Goal: Information Seeking & Learning: Check status

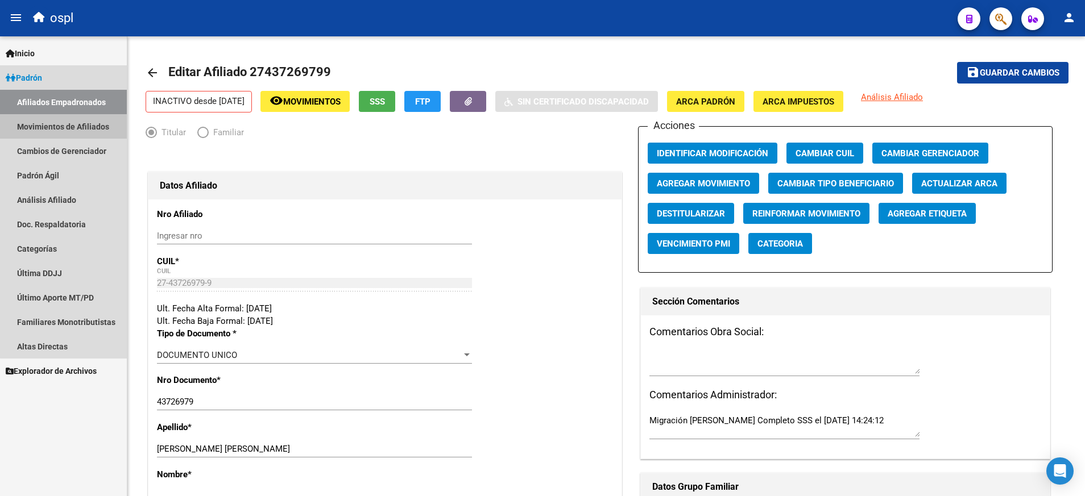
click at [78, 130] on link "Movimientos de Afiliados" at bounding box center [63, 126] width 127 height 24
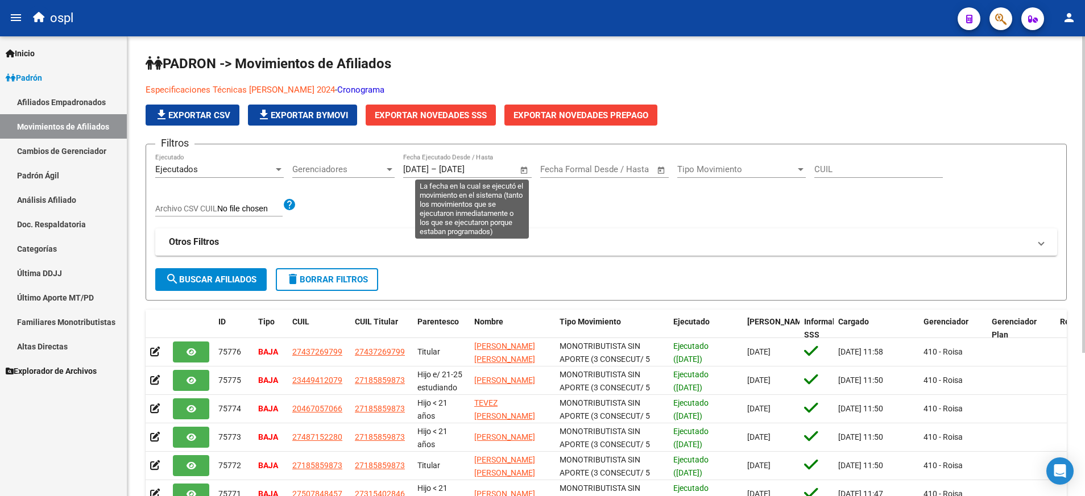
click at [530, 171] on span "Open calendar" at bounding box center [524, 169] width 27 height 27
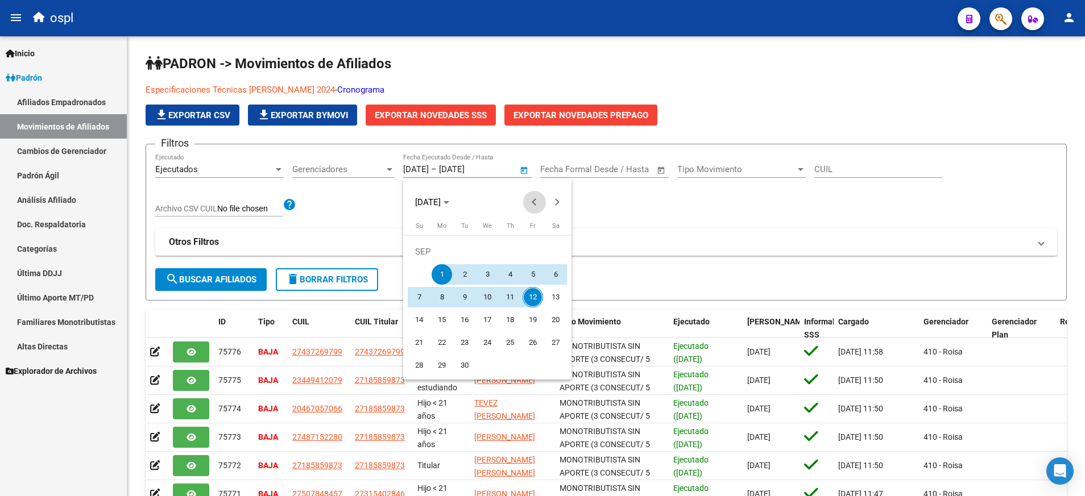
click at [530, 203] on span "Previous month" at bounding box center [534, 202] width 23 height 23
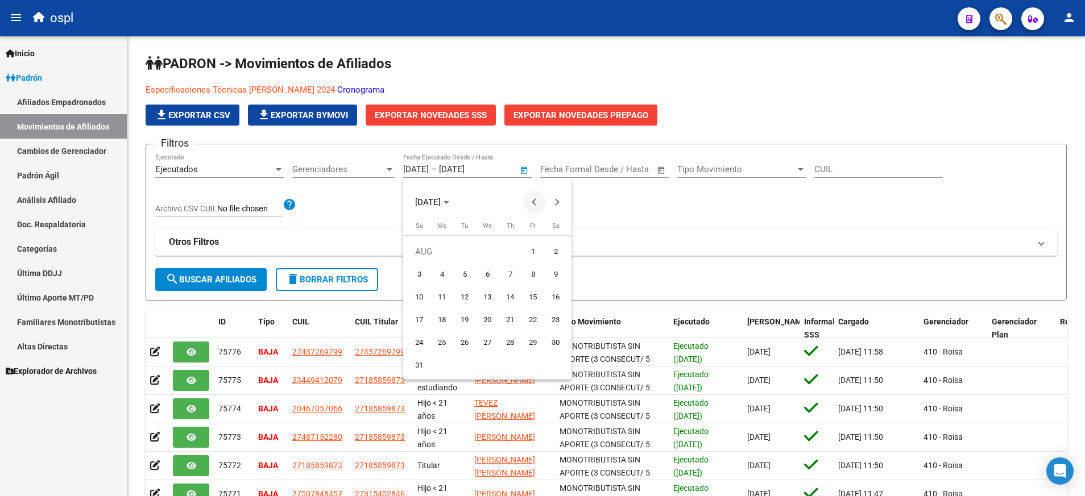
click at [537, 201] on button "Previous month" at bounding box center [534, 202] width 23 height 23
click at [467, 269] on span "1" at bounding box center [464, 274] width 20 height 20
type input "[DATE]"
click at [561, 201] on span "Next month" at bounding box center [557, 202] width 23 height 23
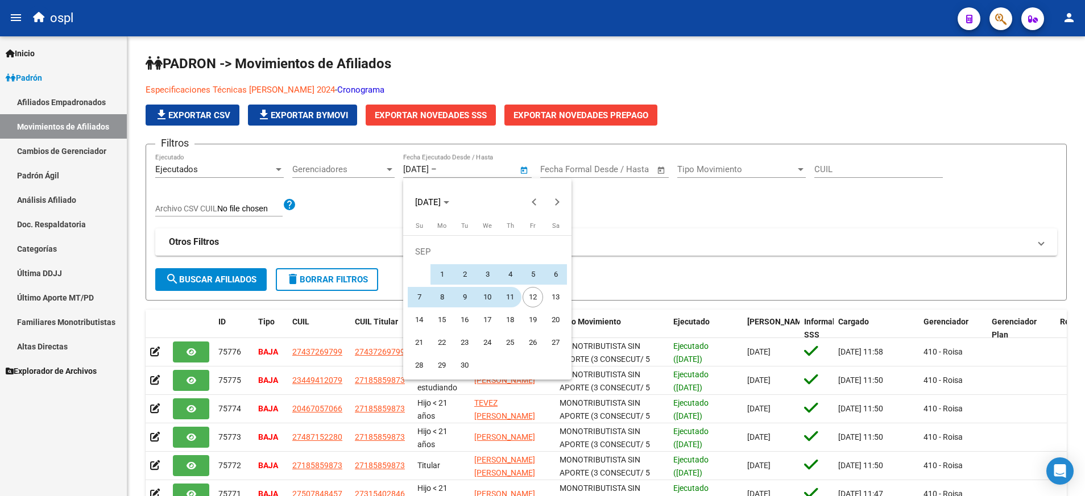
click at [507, 297] on span "11" at bounding box center [510, 297] width 20 height 20
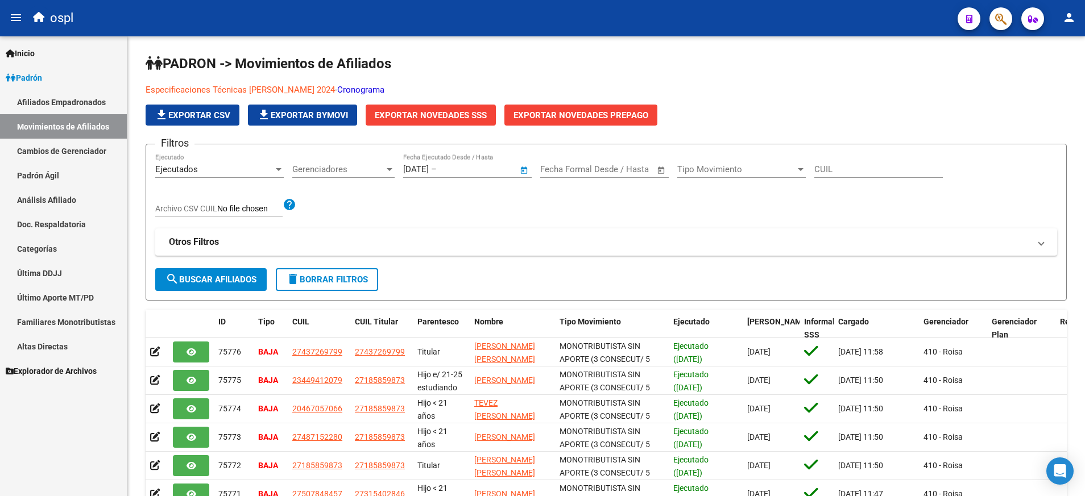
type input "[DATE]"
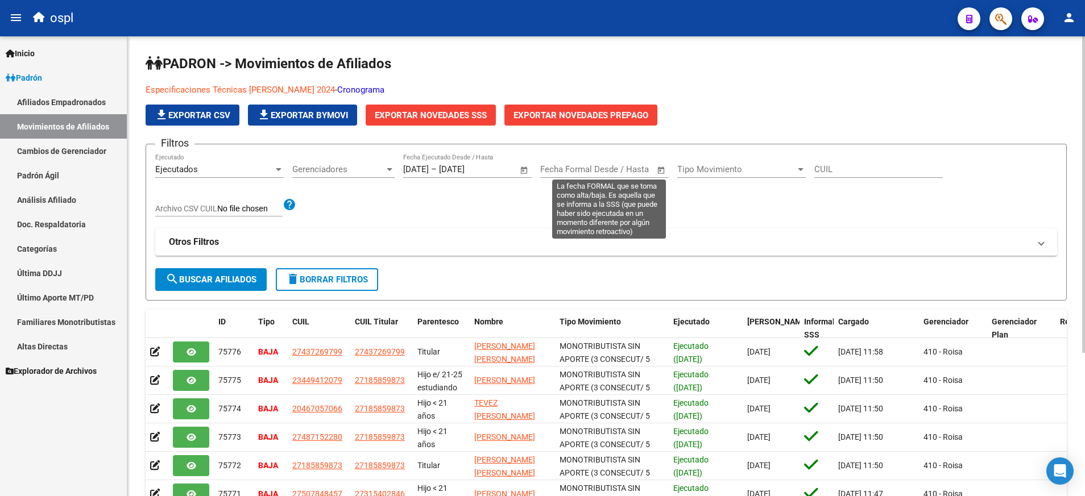
click at [662, 169] on span "Open calendar" at bounding box center [661, 169] width 27 height 27
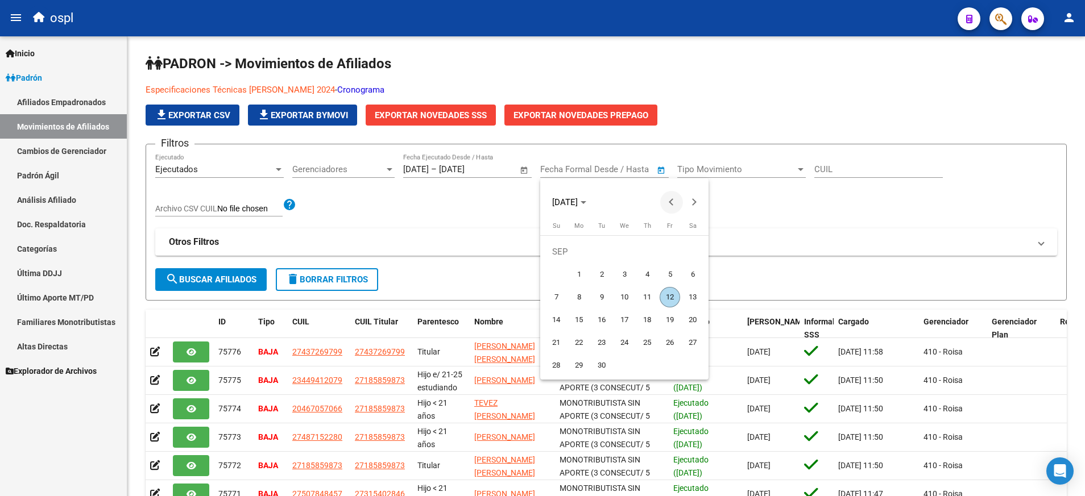
click at [673, 199] on button "Previous month" at bounding box center [671, 202] width 23 height 23
click at [670, 205] on span "Previous month" at bounding box center [671, 202] width 23 height 23
click at [603, 269] on span "1" at bounding box center [601, 274] width 20 height 20
type input "[DATE]"
click at [692, 207] on span "Next month" at bounding box center [694, 202] width 23 height 23
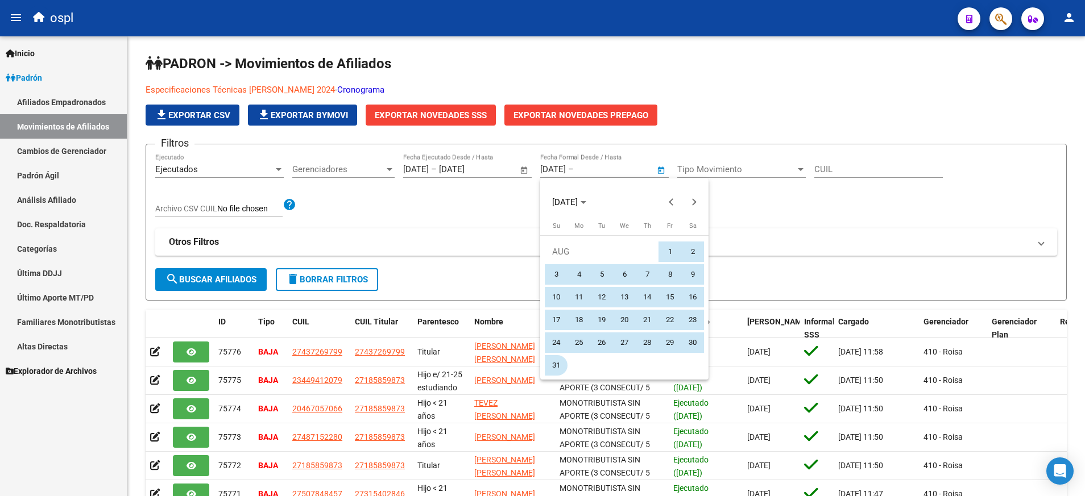
click at [557, 360] on span "31" at bounding box center [556, 365] width 20 height 20
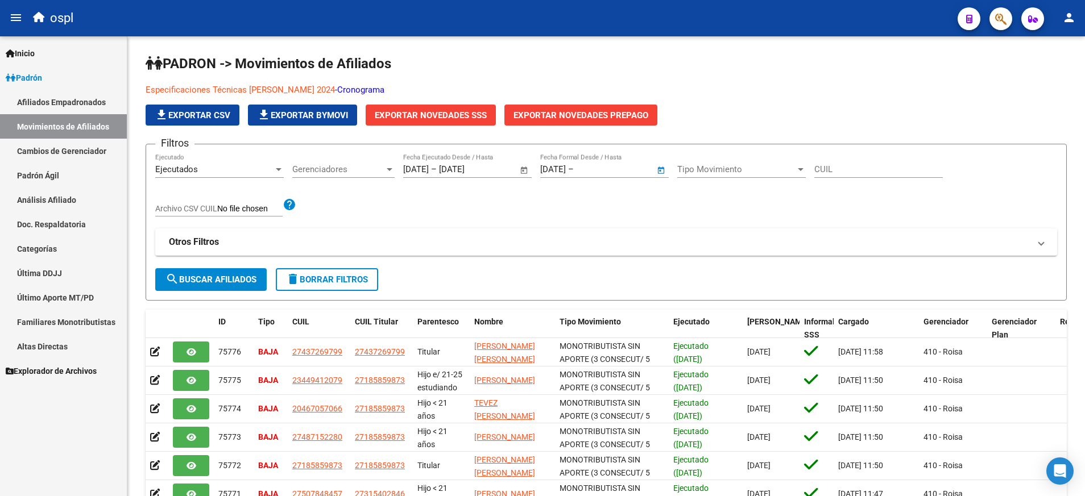
type input "[DATE]"
click at [473, 113] on span "Exportar Novedades SSS" at bounding box center [431, 115] width 112 height 10
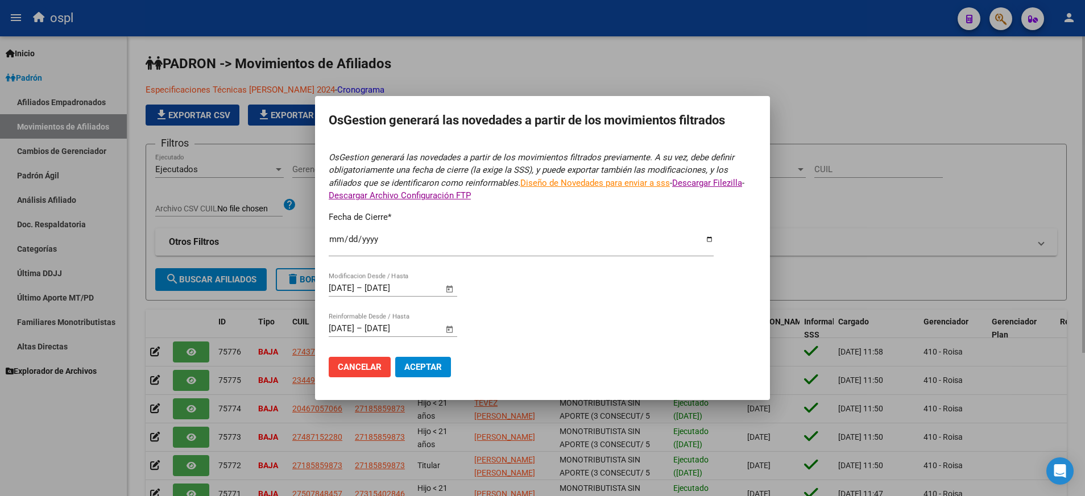
type input "[DATE]"
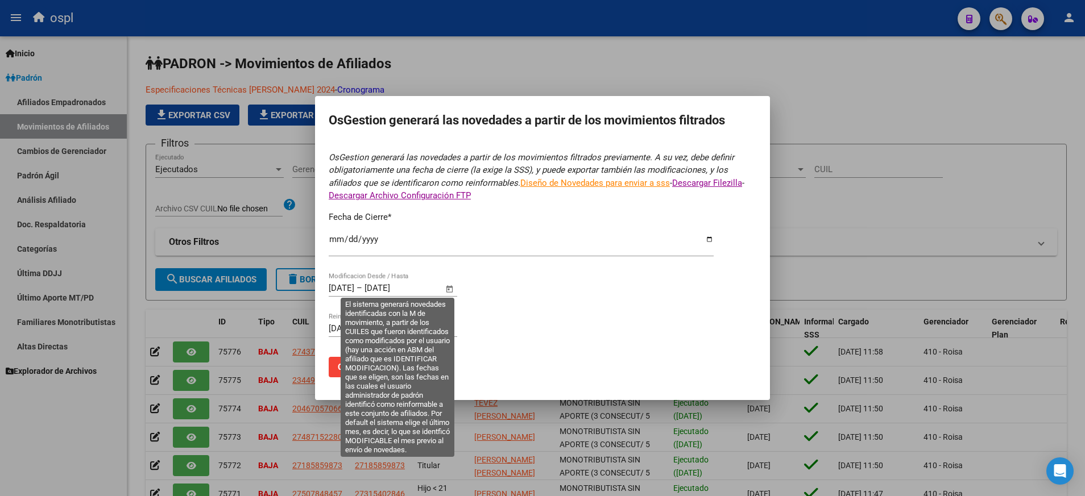
click at [449, 288] on span "Open calendar" at bounding box center [449, 288] width 27 height 27
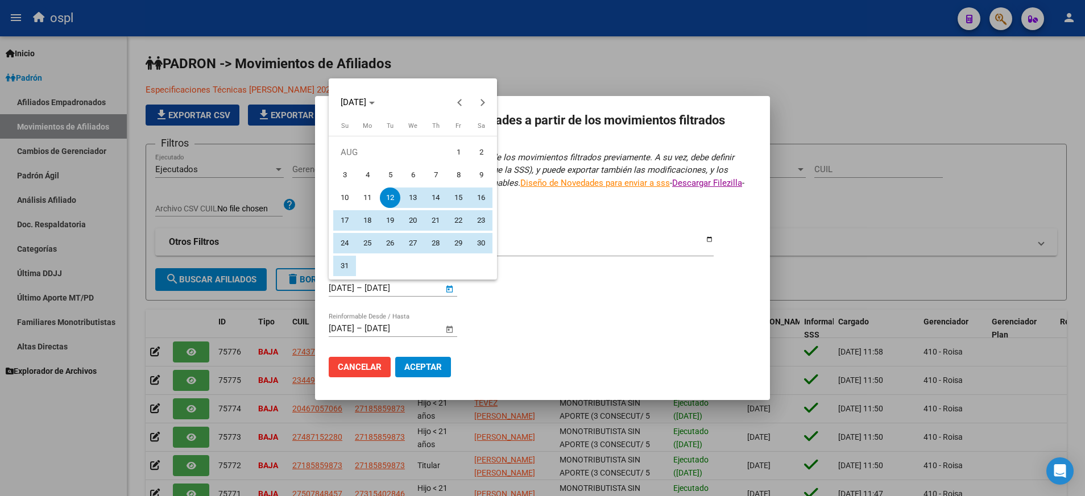
click at [462, 153] on span "1" at bounding box center [458, 152] width 20 height 20
type input "[DATE]"
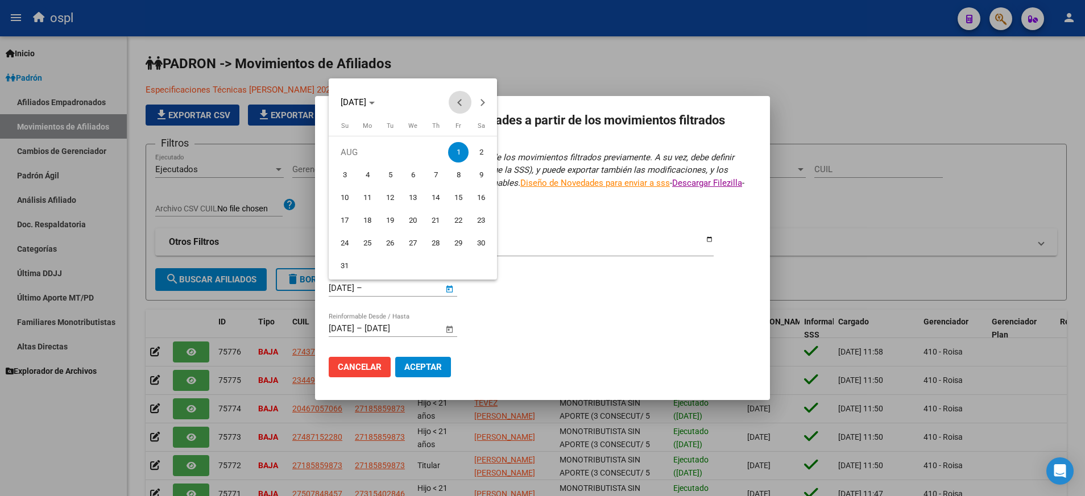
click at [454, 99] on span "Previous month" at bounding box center [460, 102] width 23 height 23
click at [394, 176] on span "1" at bounding box center [390, 175] width 20 height 20
type input "[DATE]"
click at [484, 103] on span "Next month" at bounding box center [482, 102] width 23 height 23
click at [484, 102] on button "Next month" at bounding box center [482, 102] width 23 height 23
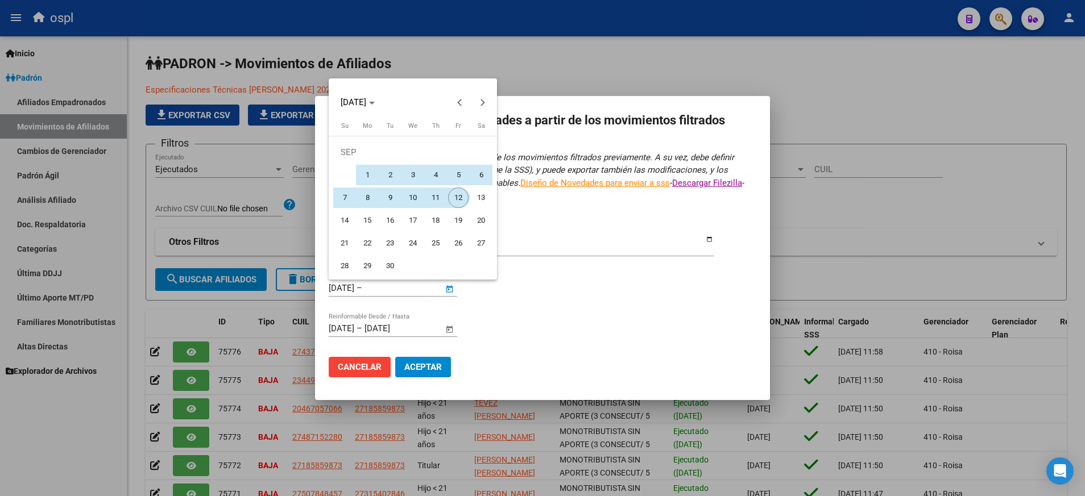
click at [451, 198] on span "12" at bounding box center [458, 198] width 20 height 20
type input "[DATE]"
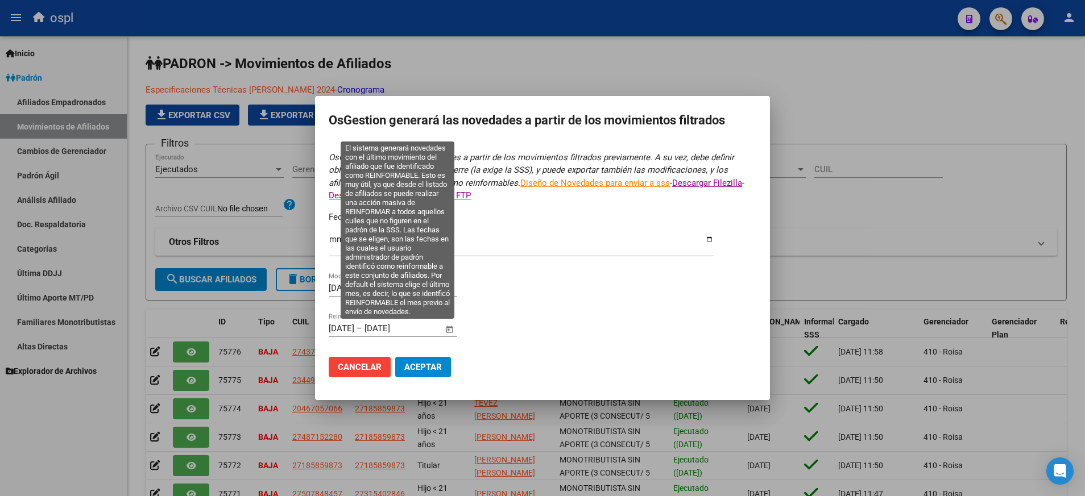
click at [453, 329] on span "Open calendar" at bounding box center [449, 329] width 27 height 27
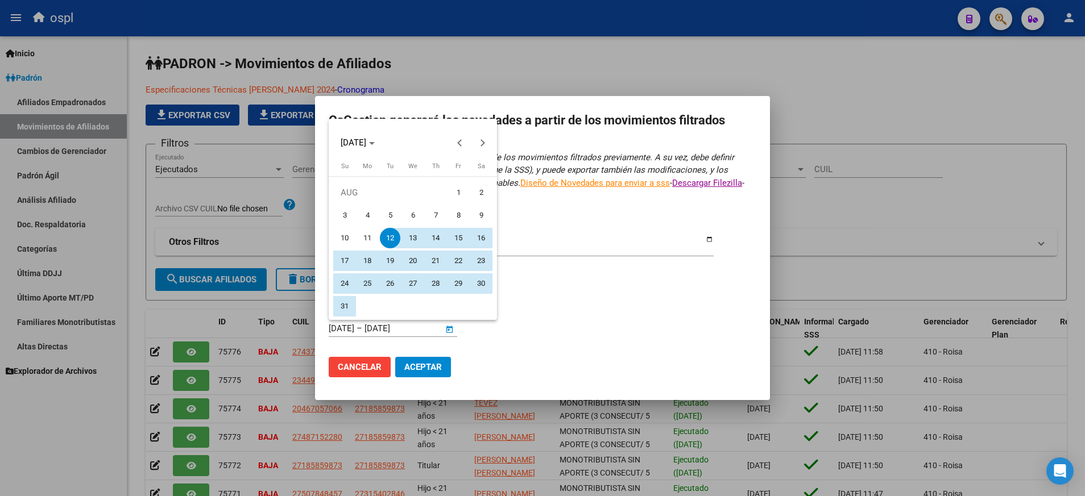
click at [463, 189] on span "1" at bounding box center [458, 193] width 20 height 20
type input "[DATE]"
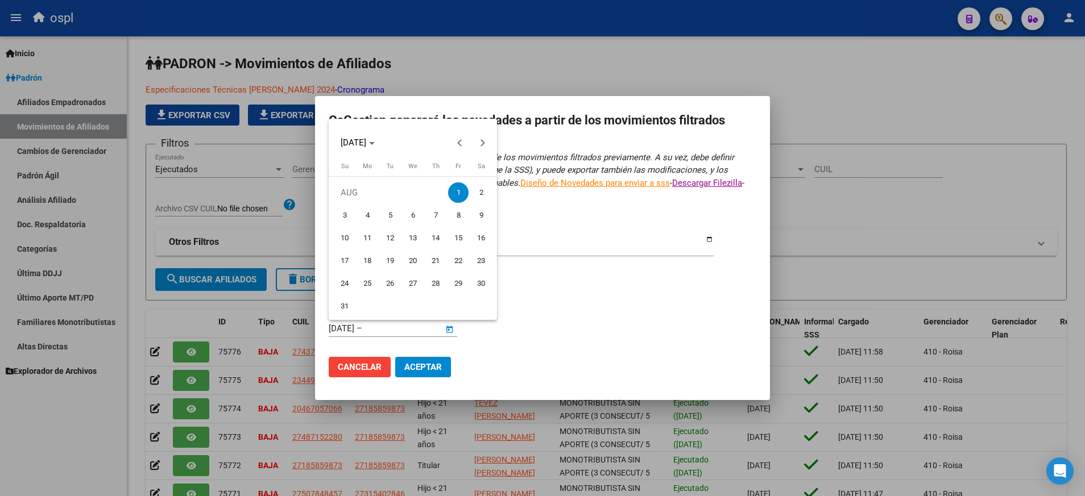
click at [463, 189] on span "1" at bounding box center [458, 193] width 20 height 20
type input "[DATE]"
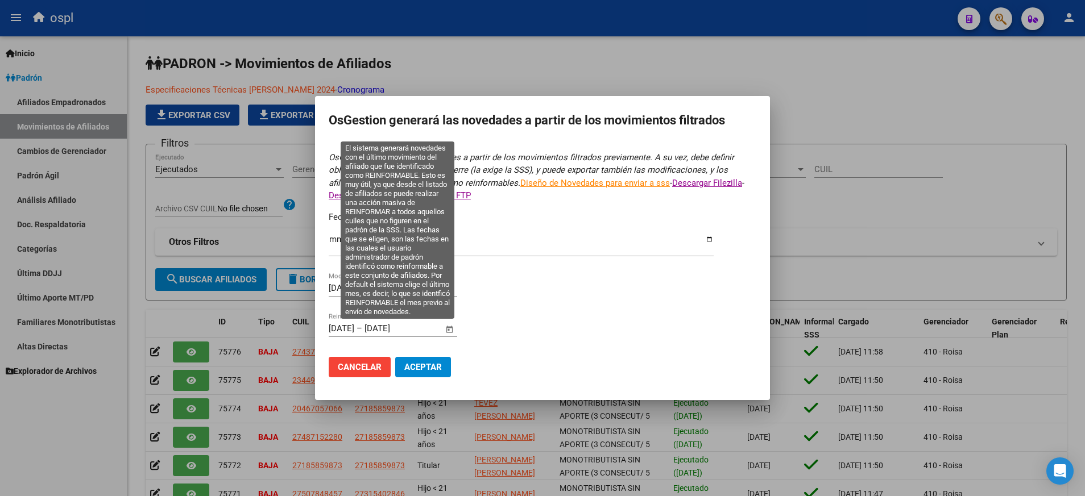
click at [448, 329] on span "Open calendar" at bounding box center [449, 329] width 27 height 27
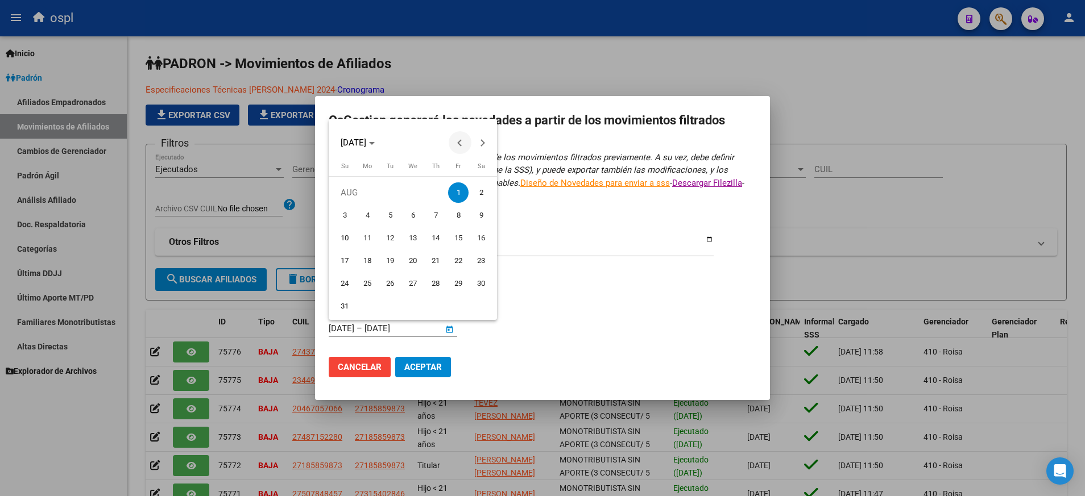
click at [462, 142] on button "Previous month" at bounding box center [460, 142] width 23 height 23
click at [384, 215] on span "1" at bounding box center [390, 215] width 20 height 20
type input "[DATE]"
click at [482, 143] on button "Next month" at bounding box center [482, 142] width 23 height 23
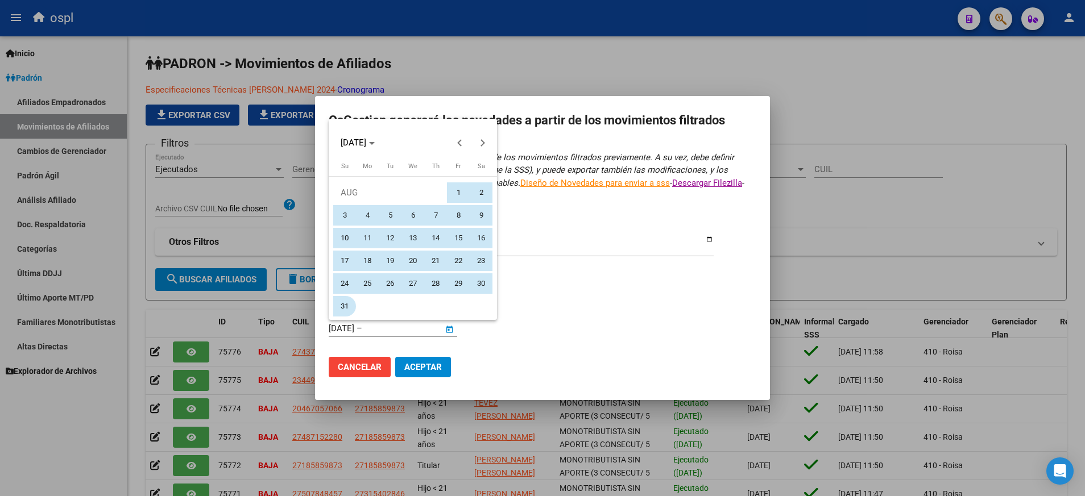
click at [352, 306] on span "31" at bounding box center [344, 306] width 20 height 20
type input "[DATE]"
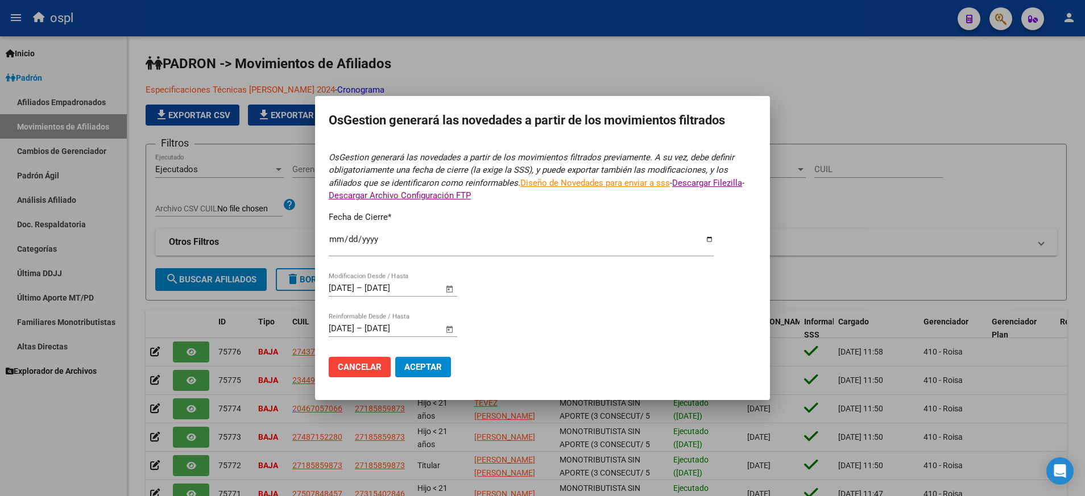
click at [434, 368] on span "Aceptar" at bounding box center [423, 367] width 38 height 10
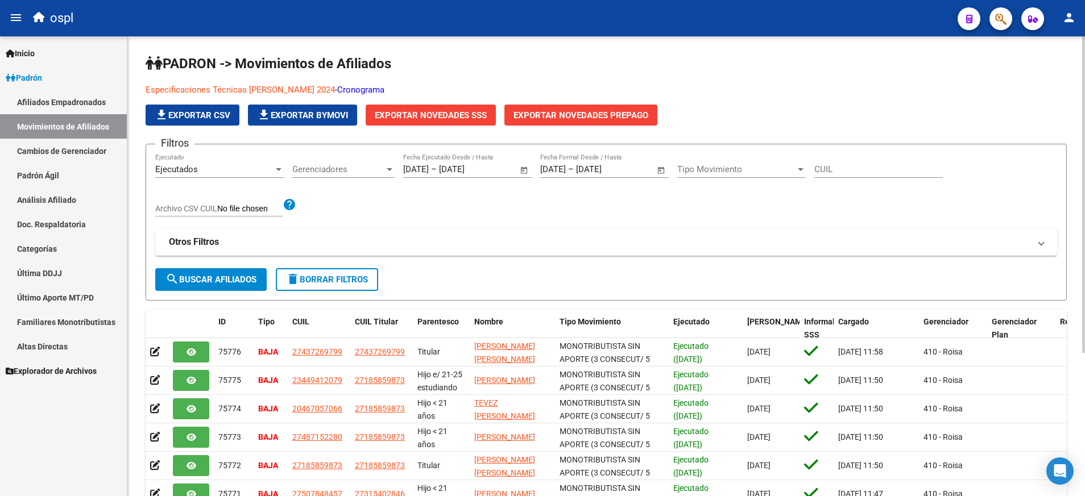
click at [513, 214] on div "Filtros Ejecutados Ejecutado Gerenciadores Gerenciadores [DATE] [DATE] – [DATE]…" at bounding box center [606, 211] width 902 height 115
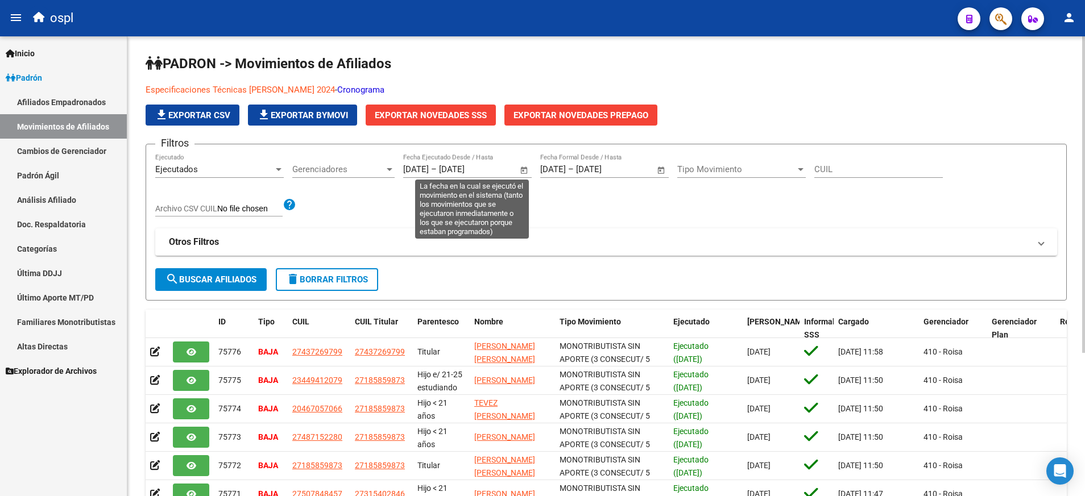
click at [527, 173] on span "Open calendar" at bounding box center [524, 169] width 27 height 27
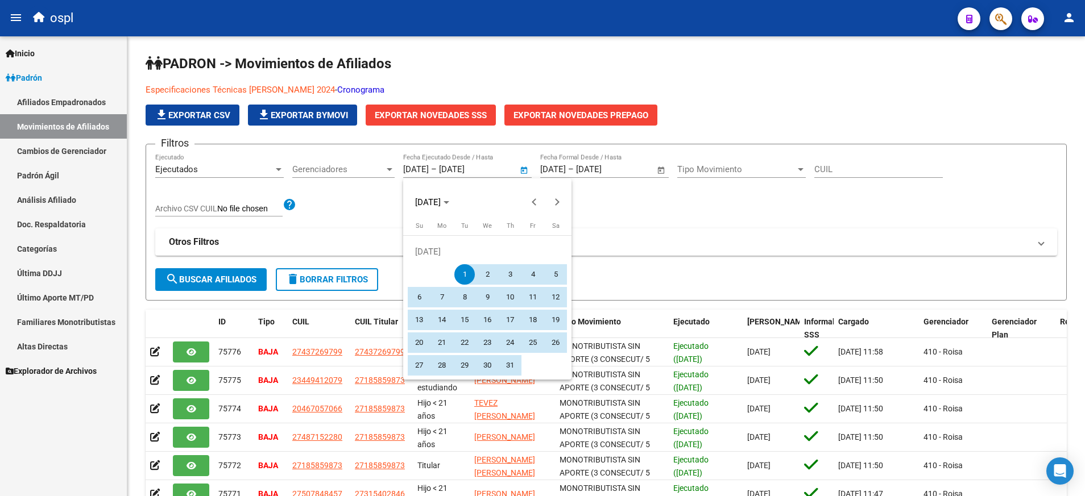
click at [614, 230] on div at bounding box center [542, 248] width 1085 height 496
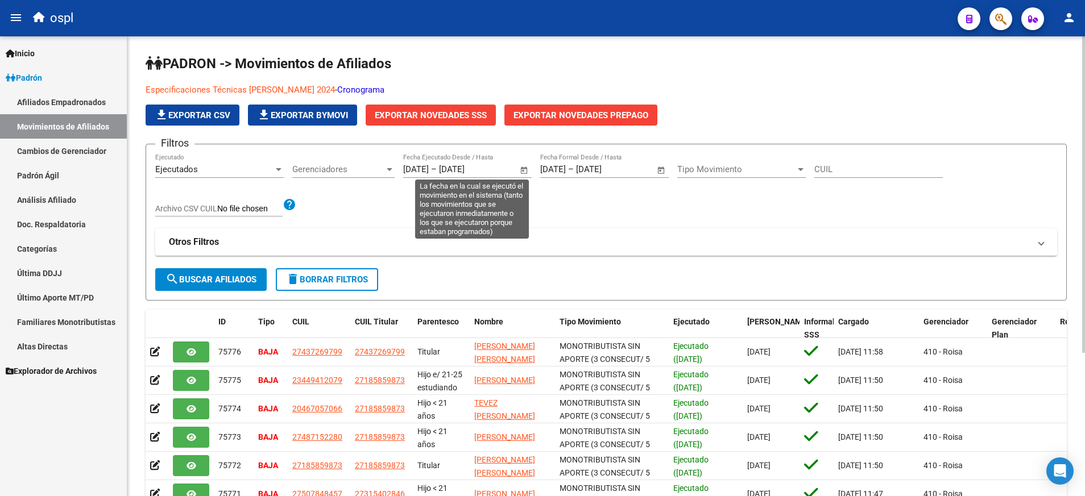
click at [525, 169] on span "Open calendar" at bounding box center [524, 169] width 27 height 27
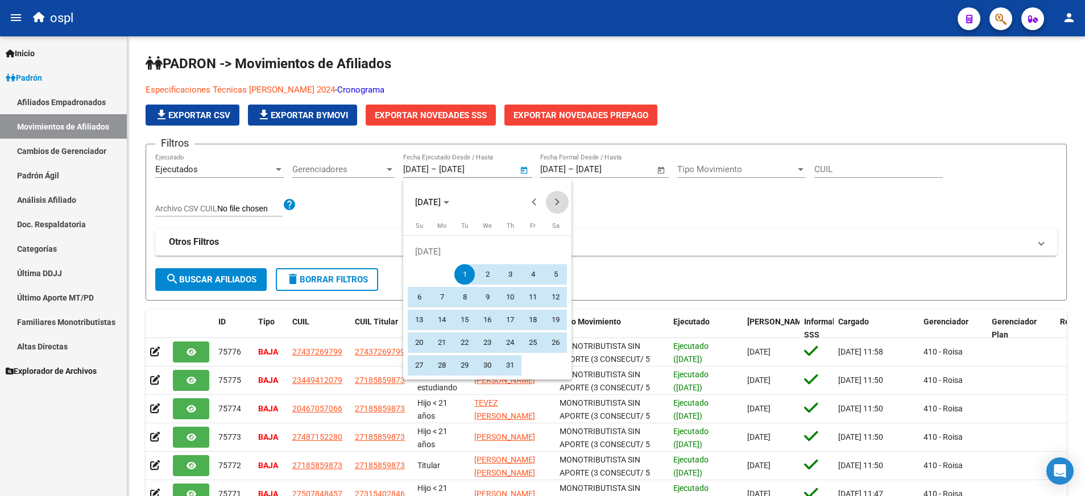
click at [558, 204] on span "Next month" at bounding box center [557, 202] width 23 height 23
click at [532, 252] on span "1" at bounding box center [532, 252] width 20 height 20
type input "[DATE]"
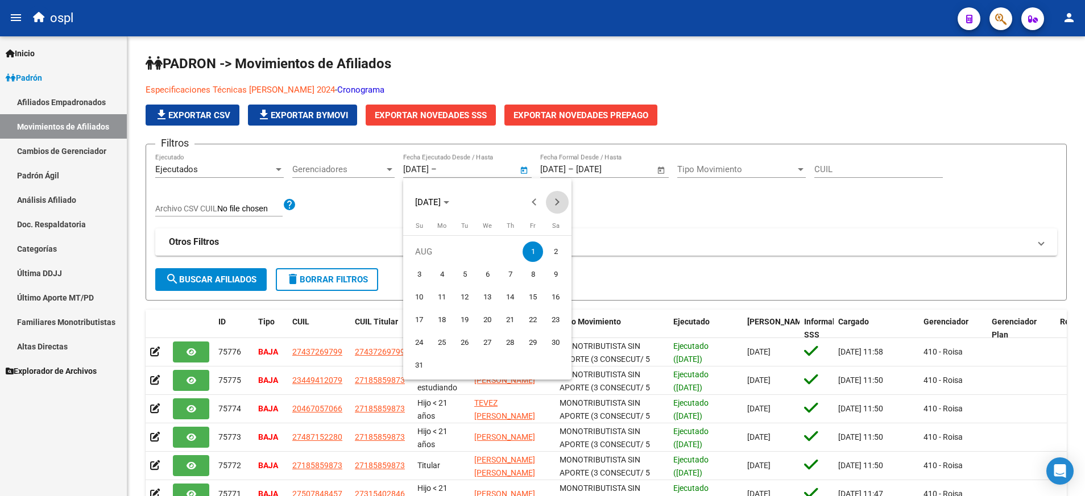
click at [559, 201] on span "Next month" at bounding box center [557, 202] width 23 height 23
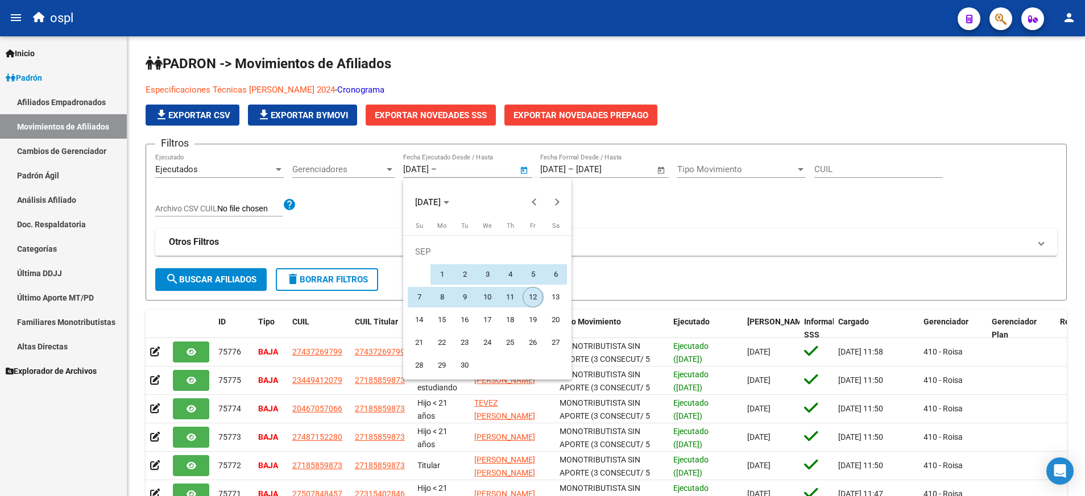
click at [537, 298] on span "12" at bounding box center [532, 297] width 20 height 20
type input "[DATE]"
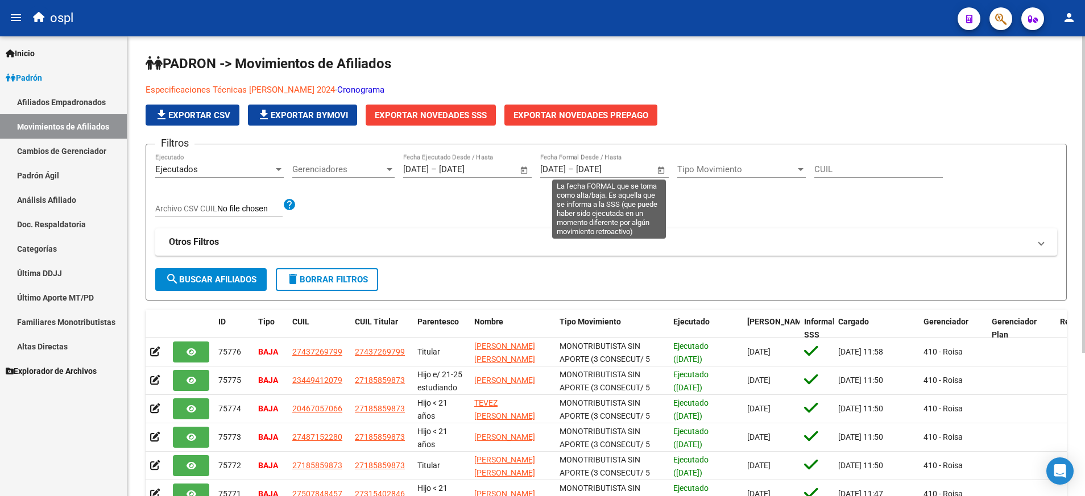
click at [660, 172] on span "Open calendar" at bounding box center [661, 169] width 27 height 27
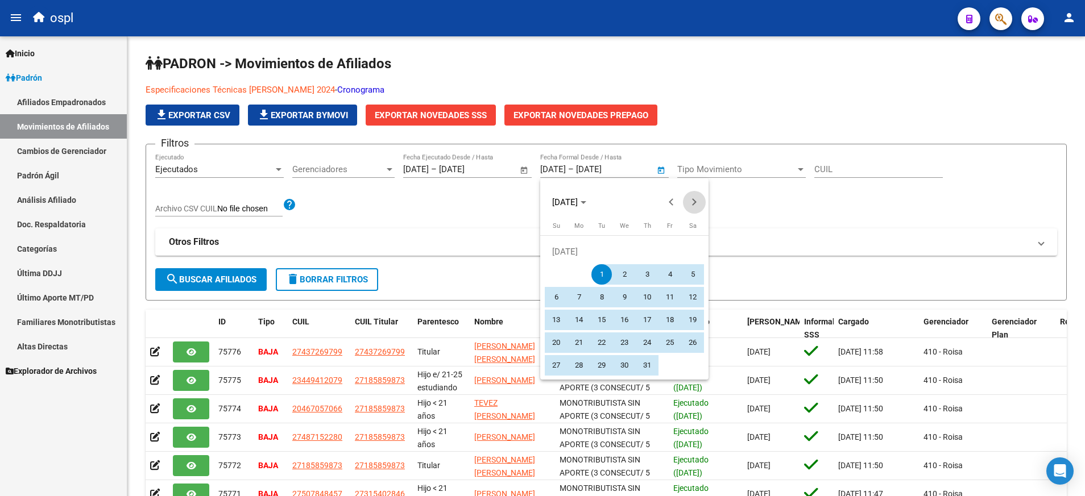
click at [695, 201] on button "Next month" at bounding box center [694, 202] width 23 height 23
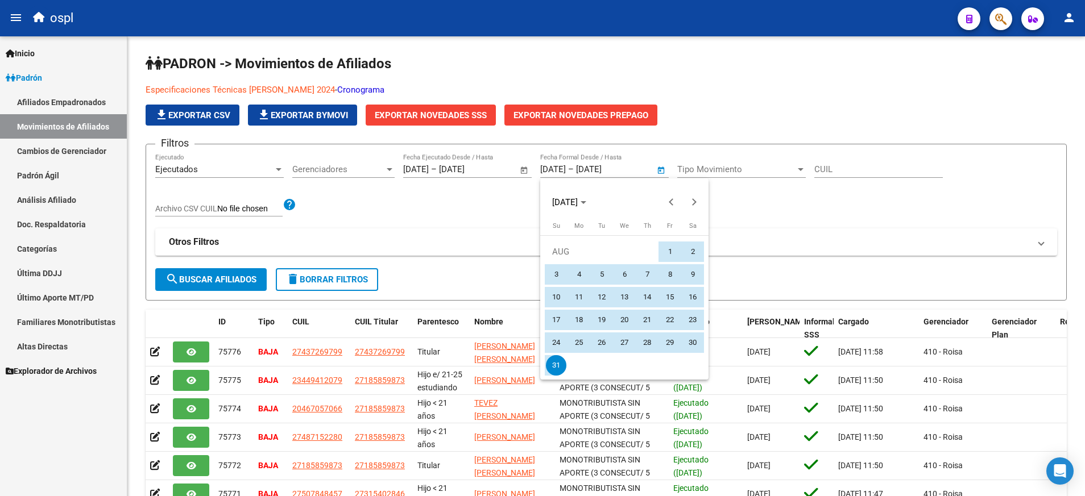
click at [665, 255] on span "1" at bounding box center [670, 252] width 20 height 20
type input "[DATE]"
click at [562, 363] on span "31" at bounding box center [556, 365] width 20 height 20
type input "[DATE]"
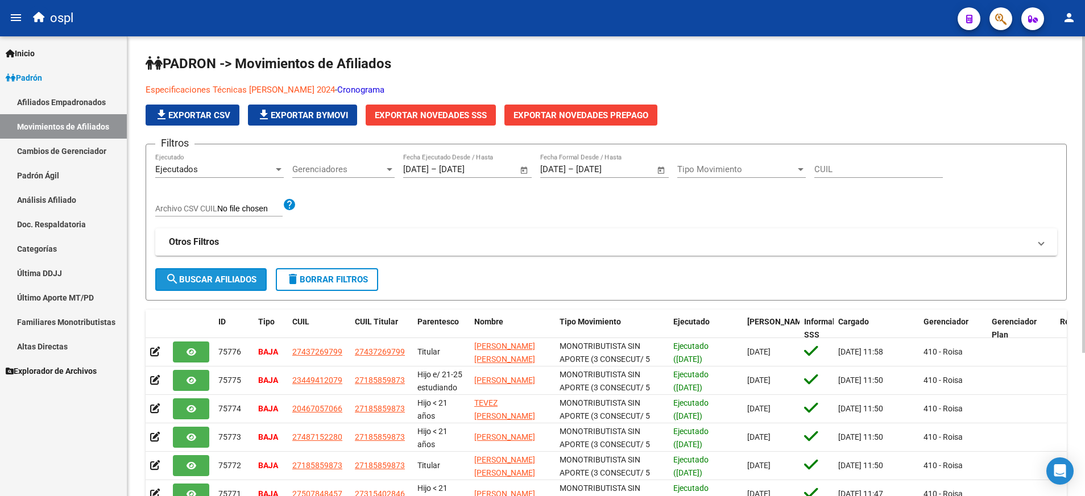
click at [231, 281] on span "search Buscar Afiliados" at bounding box center [210, 280] width 91 height 10
click at [441, 115] on span "Exportar Novedades SSS" at bounding box center [431, 115] width 112 height 10
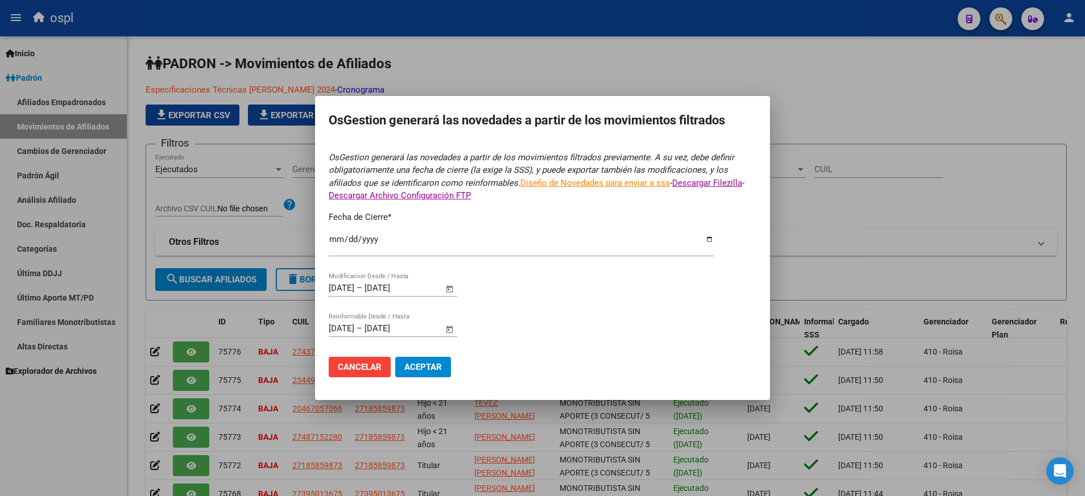
drag, startPoint x: 491, startPoint y: 108, endPoint x: 673, endPoint y: 87, distance: 182.6
click at [673, 87] on div "OsGestion generará las novedades a partir de los movimientos filtrados OsGestio…" at bounding box center [542, 248] width 1085 height 496
drag, startPoint x: 673, startPoint y: 87, endPoint x: 587, endPoint y: 234, distance: 170.5
click at [587, 234] on div "[DATE] Ingresar fecha" at bounding box center [521, 244] width 385 height 24
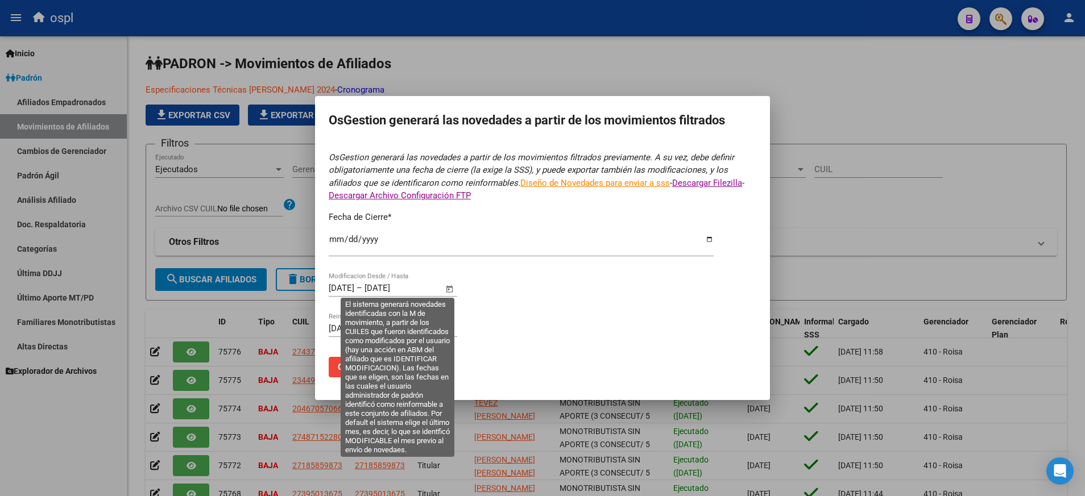
click at [451, 290] on span "Open calendar" at bounding box center [449, 288] width 27 height 27
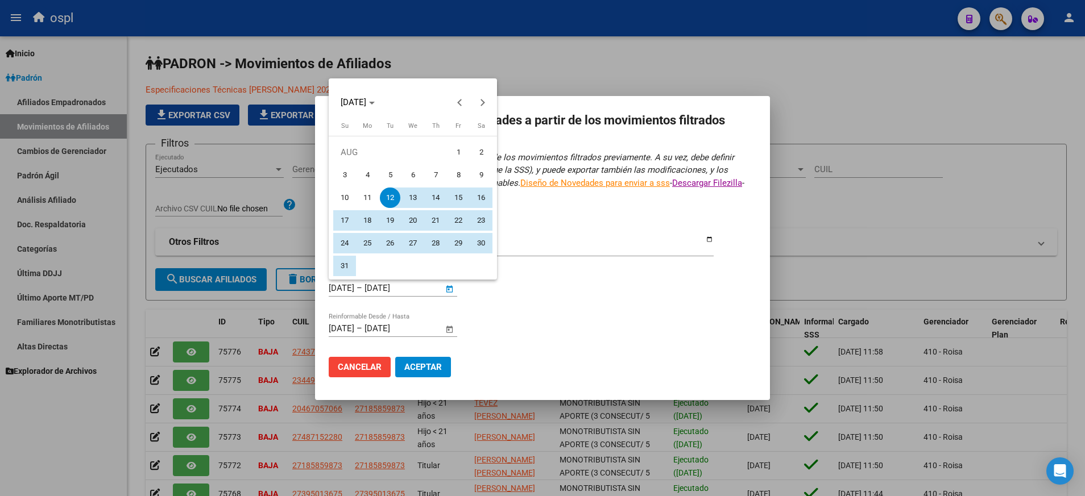
click at [462, 156] on span "1" at bounding box center [458, 152] width 20 height 20
type input "[DATE]"
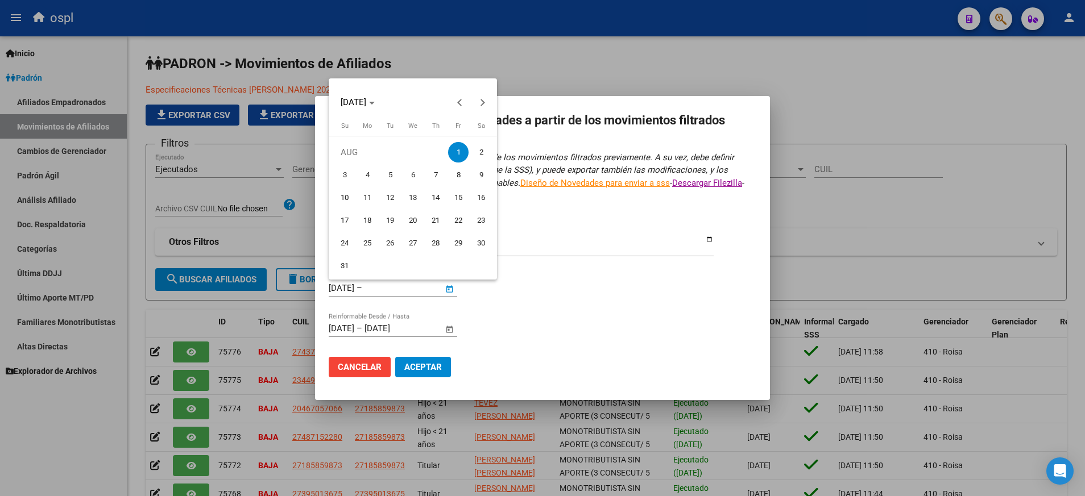
click at [461, 156] on span "1" at bounding box center [458, 152] width 20 height 20
type input "[DATE]"
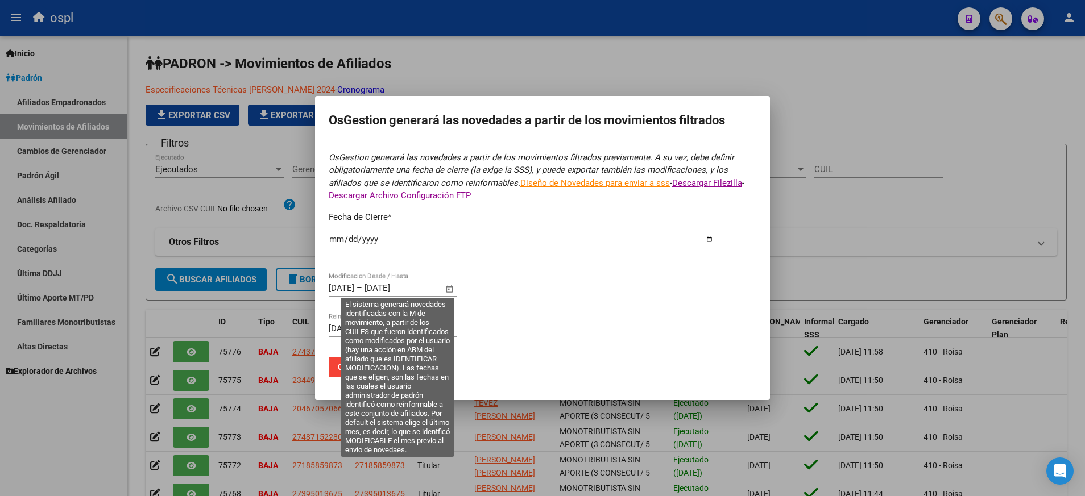
click at [451, 288] on span "Open calendar" at bounding box center [449, 288] width 27 height 27
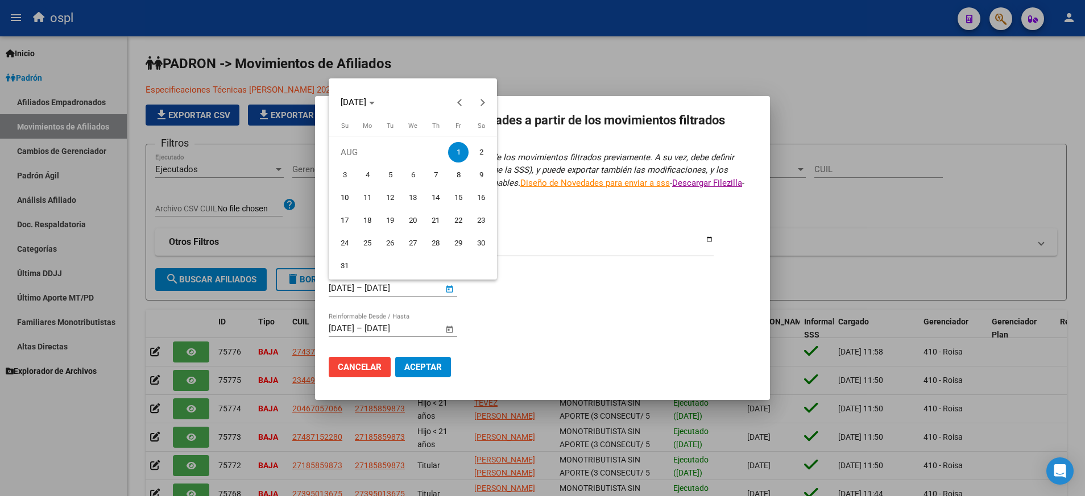
click at [355, 260] on button "31" at bounding box center [344, 266] width 23 height 23
type input "[DATE]"
click at [433, 363] on div at bounding box center [542, 248] width 1085 height 496
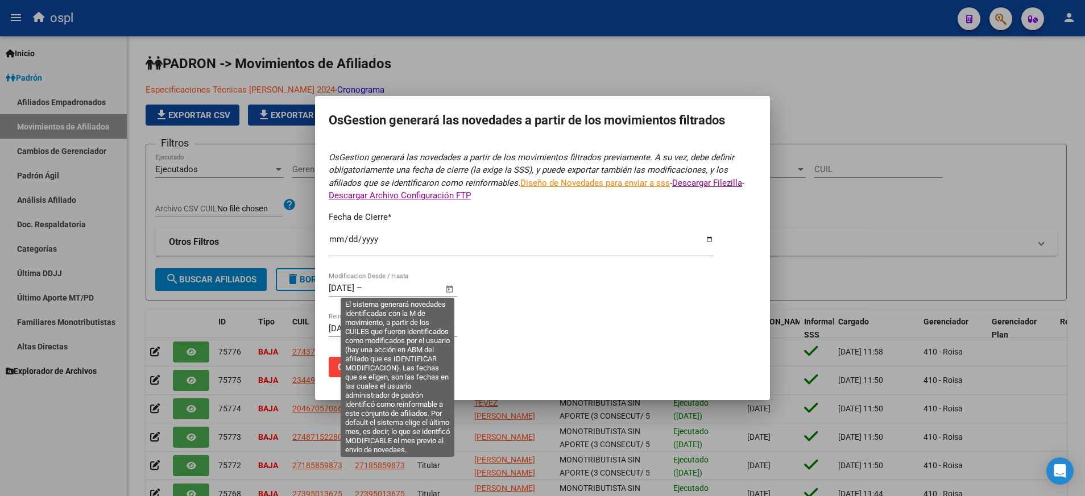
click at [451, 286] on span "Open calendar" at bounding box center [449, 288] width 27 height 27
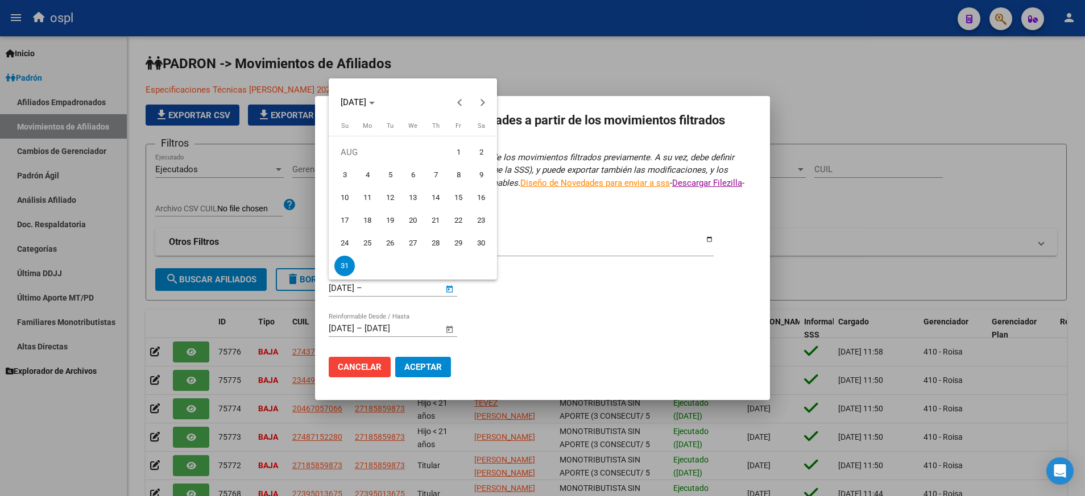
click at [561, 283] on div at bounding box center [542, 248] width 1085 height 496
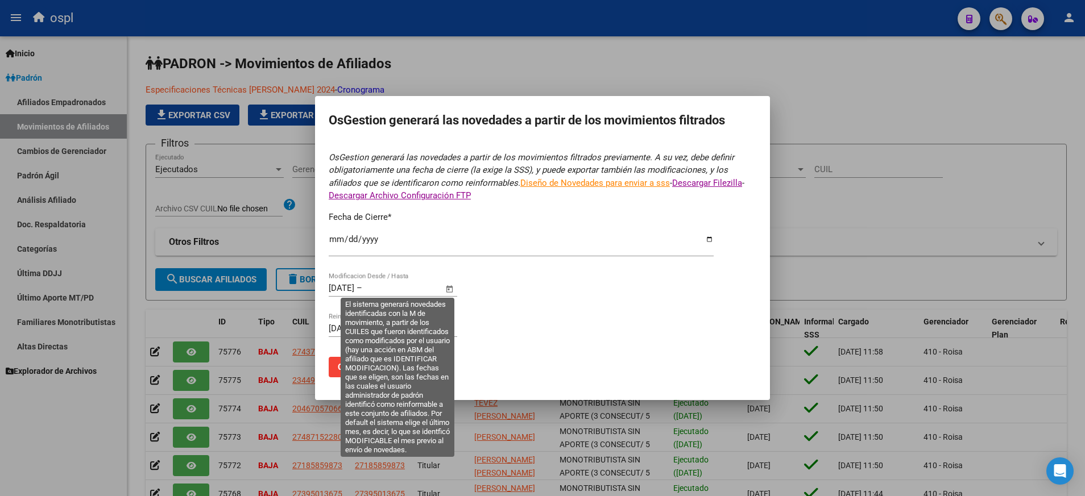
click at [450, 290] on span "Open calendar" at bounding box center [449, 288] width 27 height 27
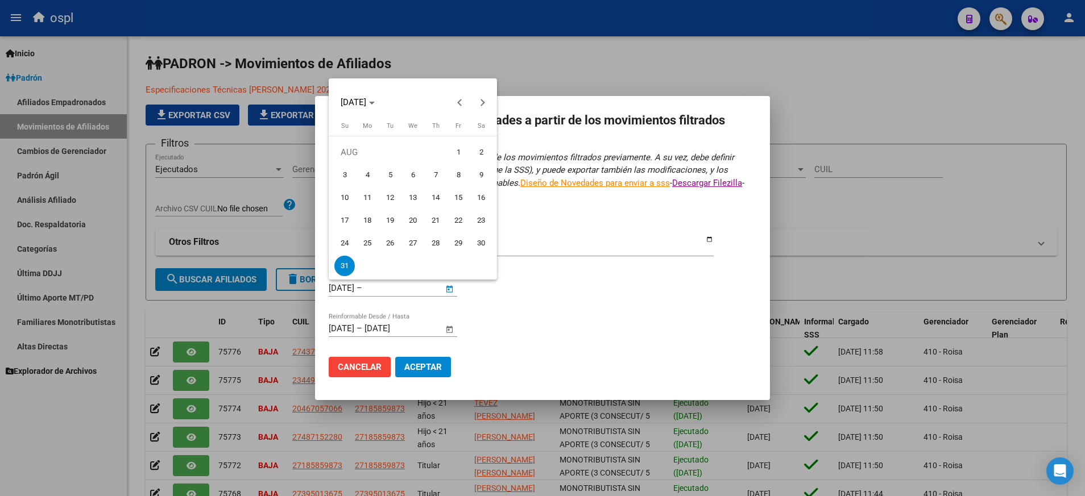
click at [460, 151] on span "1" at bounding box center [458, 152] width 20 height 20
type input "[DATE]"
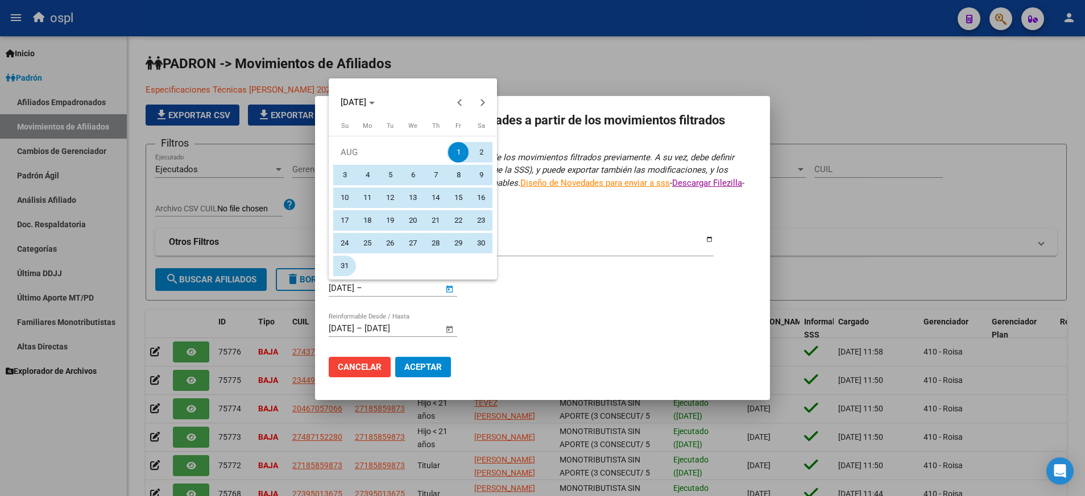
click at [354, 259] on button "31" at bounding box center [344, 266] width 23 height 23
type input "[DATE]"
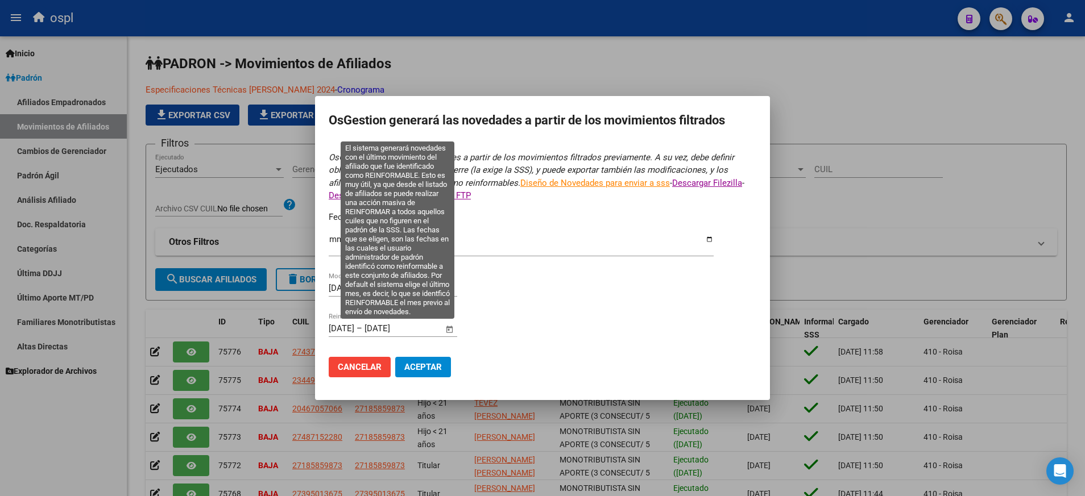
click at [449, 325] on span "Open calendar" at bounding box center [449, 329] width 27 height 27
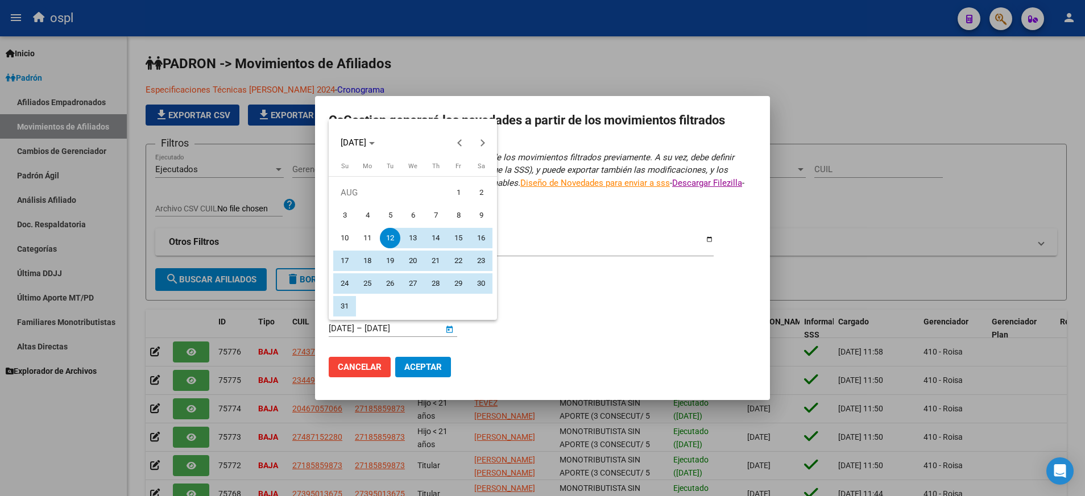
click at [455, 197] on span "1" at bounding box center [458, 193] width 20 height 20
type input "[DATE]"
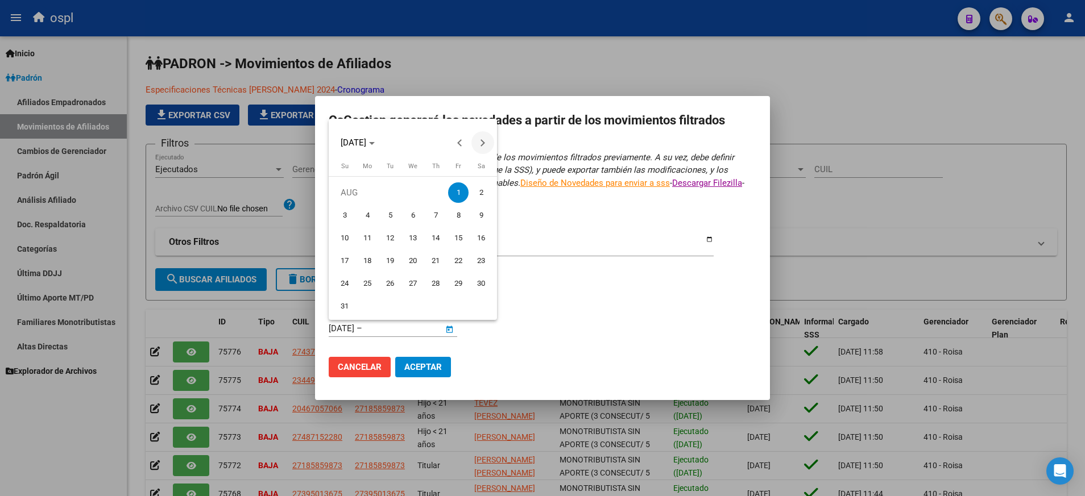
click at [487, 146] on span "Next month" at bounding box center [482, 142] width 23 height 23
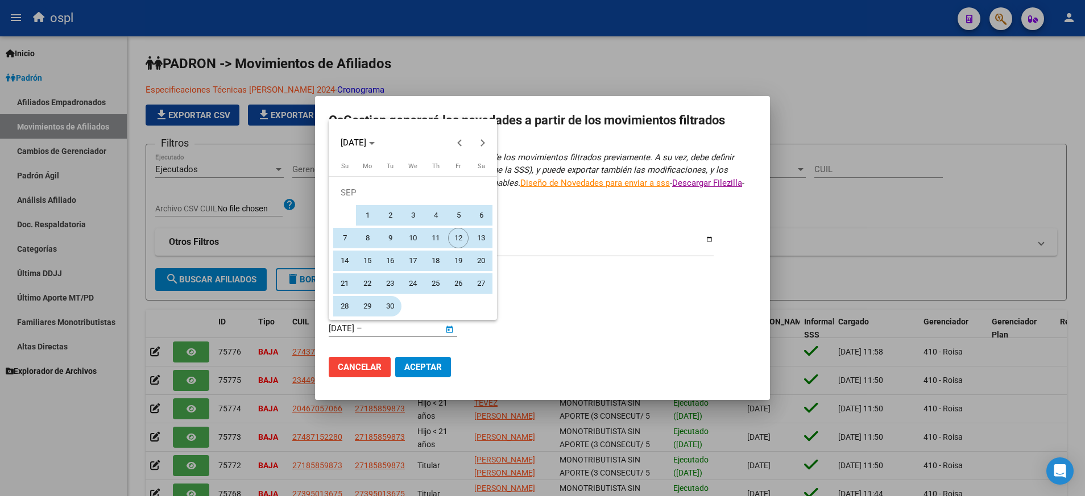
click at [389, 305] on span "30" at bounding box center [390, 306] width 20 height 20
type input "[DATE]"
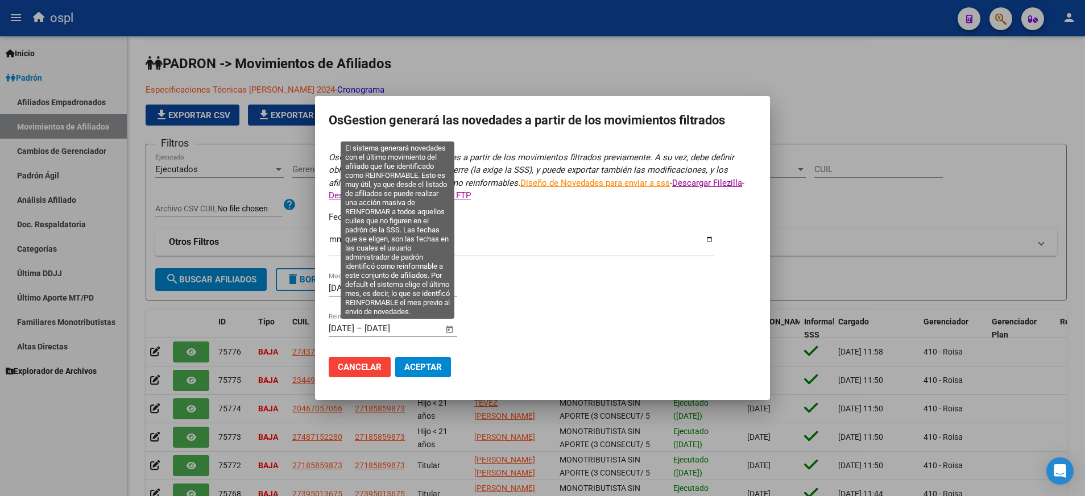
click at [450, 331] on span "Open calendar" at bounding box center [449, 329] width 27 height 27
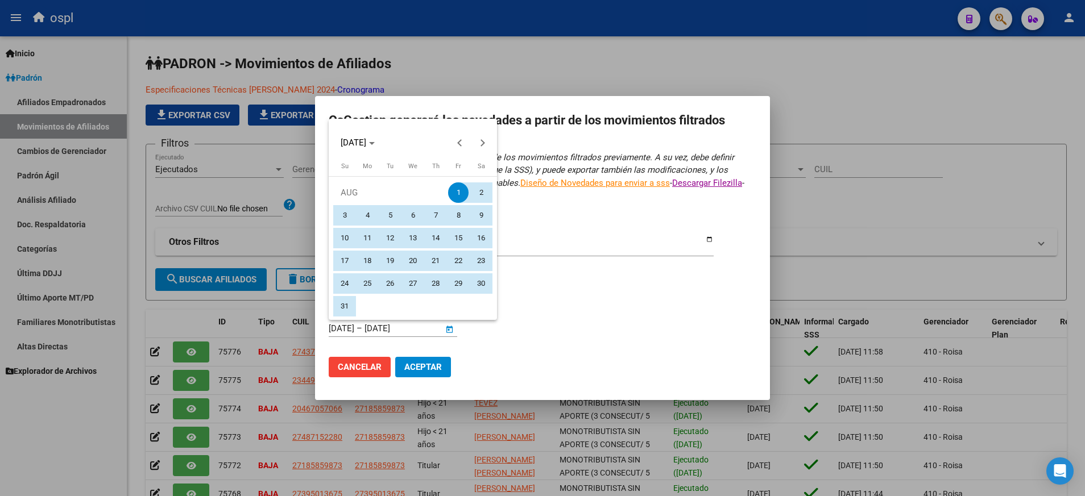
click at [384, 235] on span "12" at bounding box center [390, 238] width 20 height 20
type input "[DATE]"
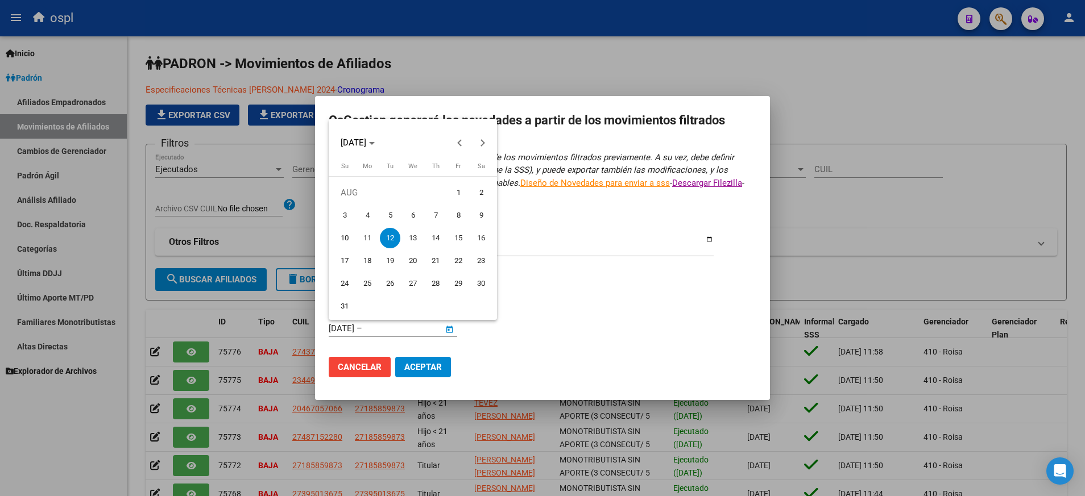
click at [427, 362] on div at bounding box center [542, 248] width 1085 height 496
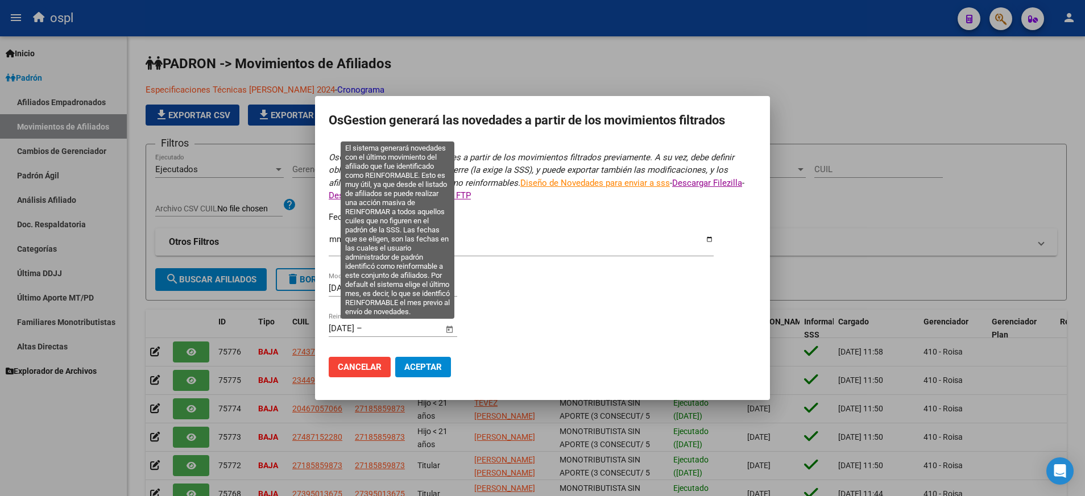
click at [420, 324] on input "text" at bounding box center [391, 328] width 55 height 10
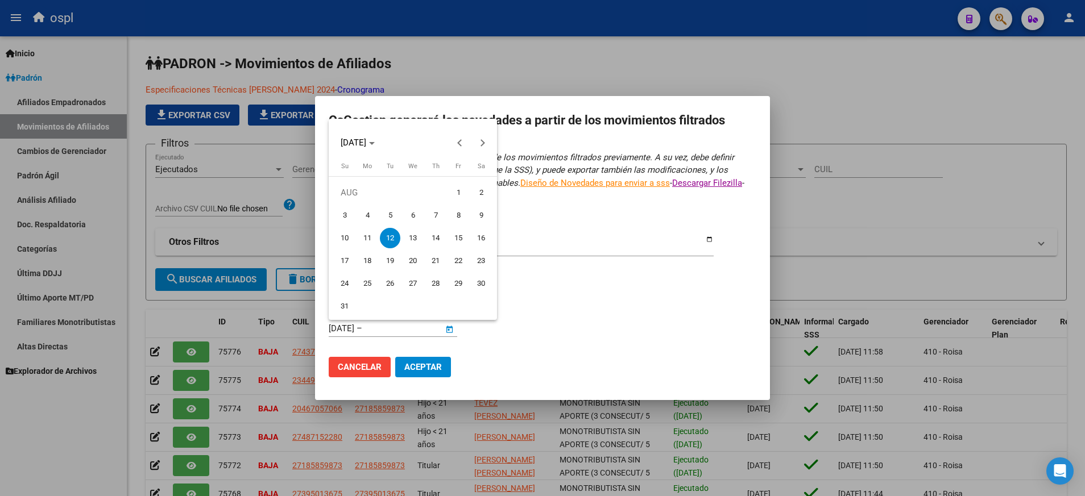
click at [455, 188] on span "1" at bounding box center [458, 193] width 20 height 20
type input "[DATE]"
click at [483, 146] on span "Next month" at bounding box center [482, 142] width 23 height 23
click at [453, 237] on span "12" at bounding box center [458, 238] width 20 height 20
type input "[DATE]"
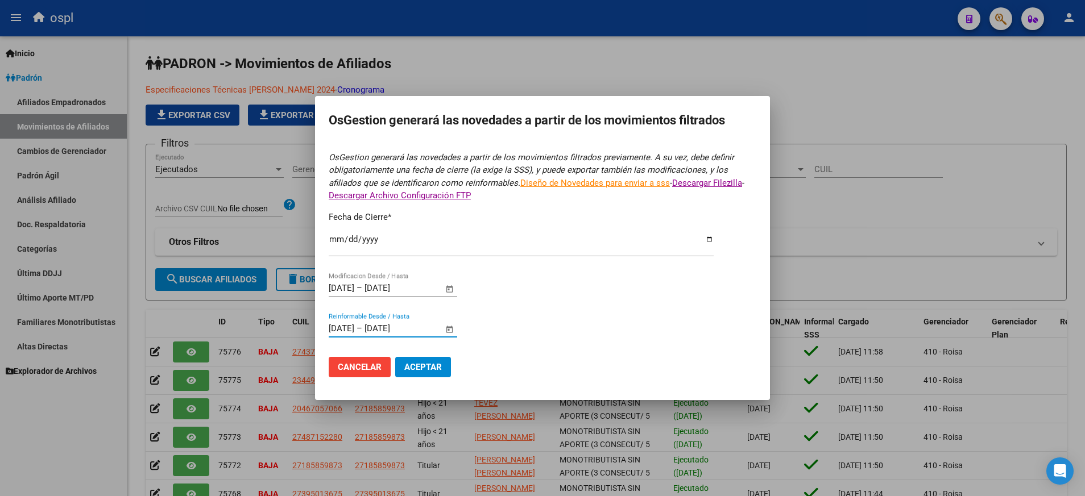
click at [425, 367] on span "Aceptar" at bounding box center [423, 367] width 38 height 10
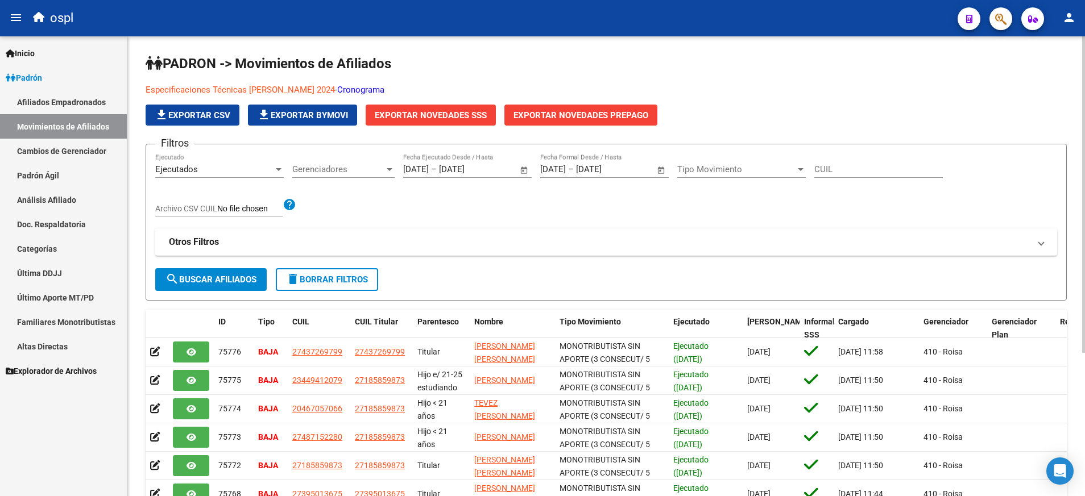
click at [1077, 225] on div "[PERSON_NAME] -> Movimientos de Afiliados Especificaciones Técnicas [PERSON_NAM…" at bounding box center [605, 363] width 957 height 655
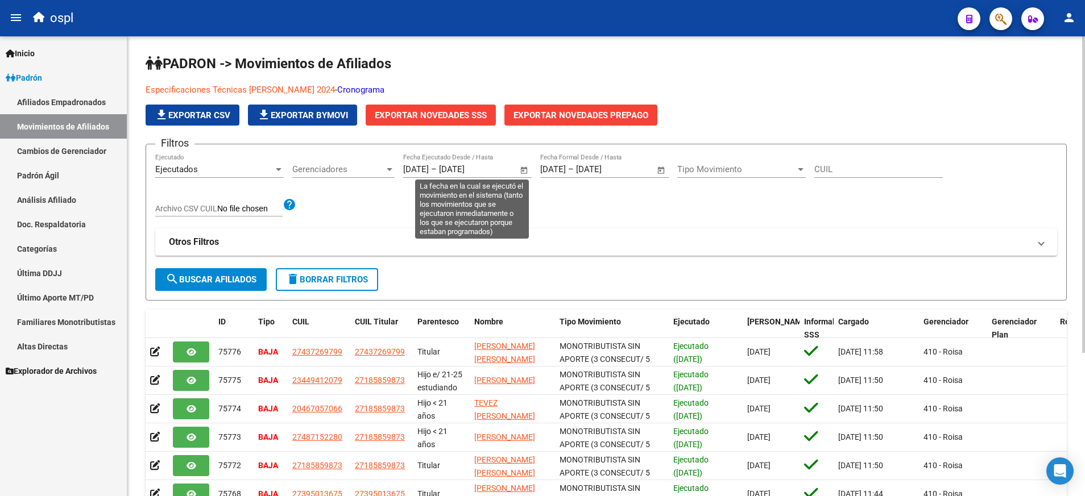
click at [426, 171] on input "[DATE]" at bounding box center [416, 169] width 26 height 10
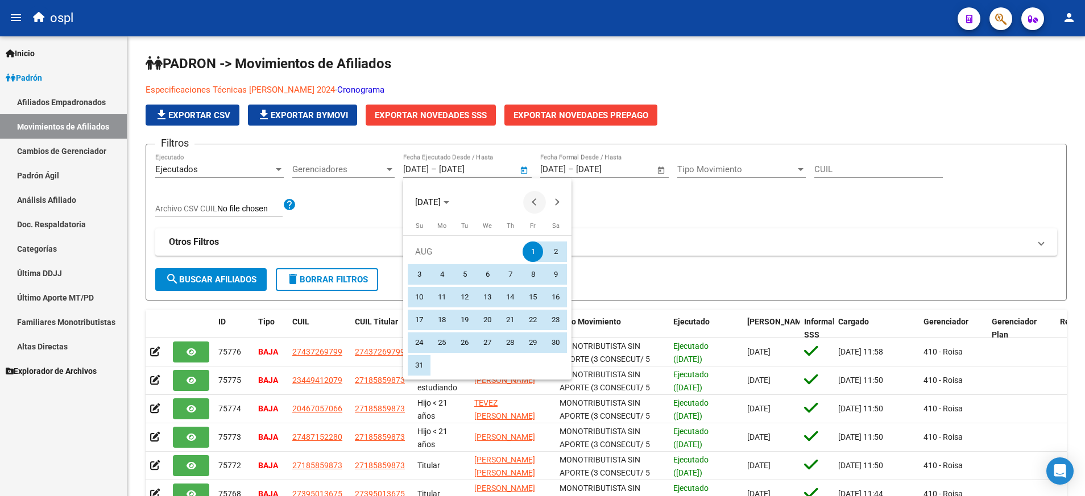
click at [534, 200] on button "Previous month" at bounding box center [534, 202] width 23 height 23
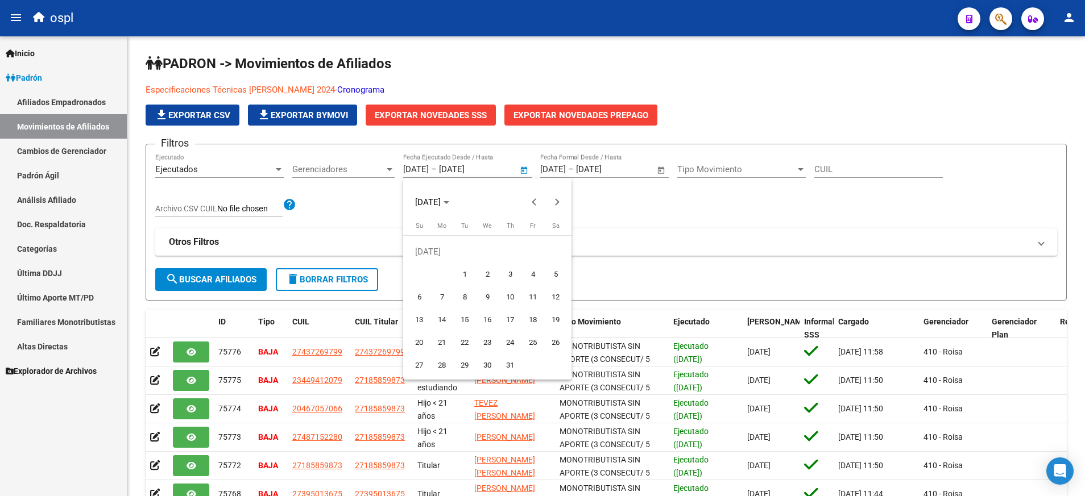
click at [472, 271] on span "1" at bounding box center [464, 274] width 20 height 20
type input "[DATE]"
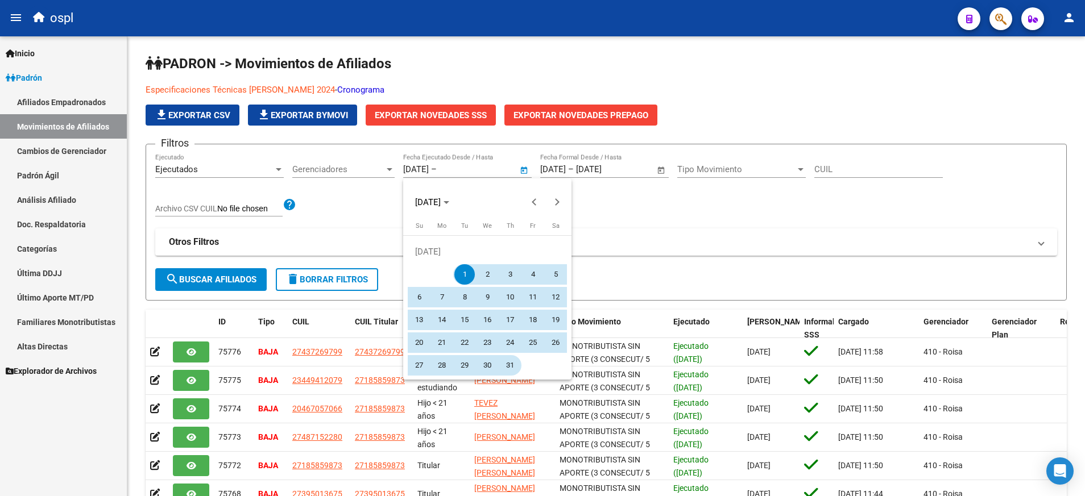
click at [515, 363] on span "31" at bounding box center [510, 365] width 20 height 20
type input "[DATE]"
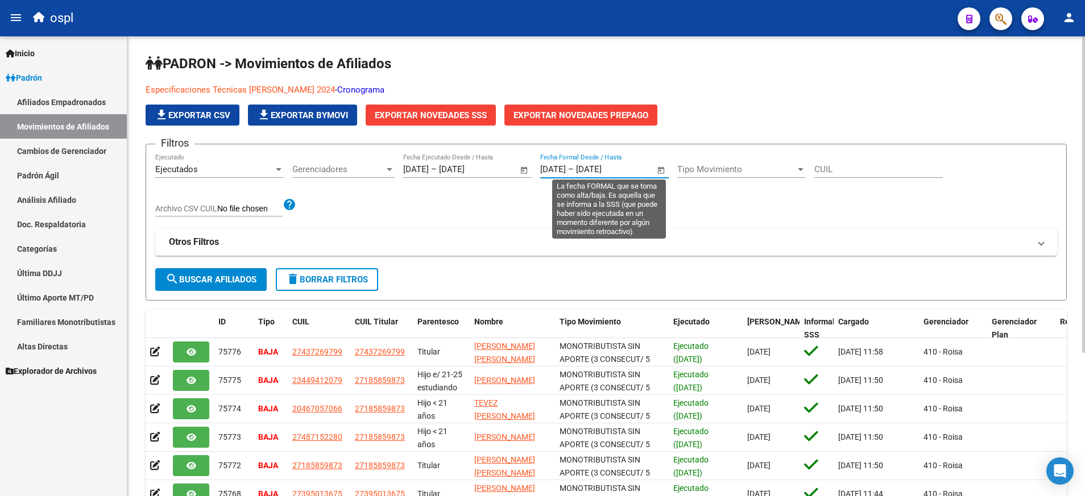
click at [624, 170] on input "[DATE]" at bounding box center [603, 169] width 55 height 10
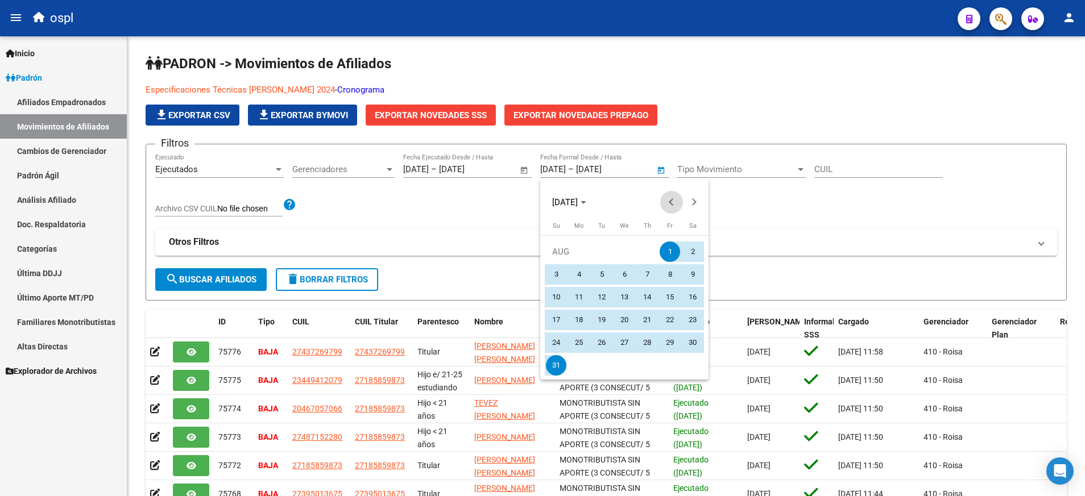
click at [670, 202] on button "Previous month" at bounding box center [671, 202] width 23 height 23
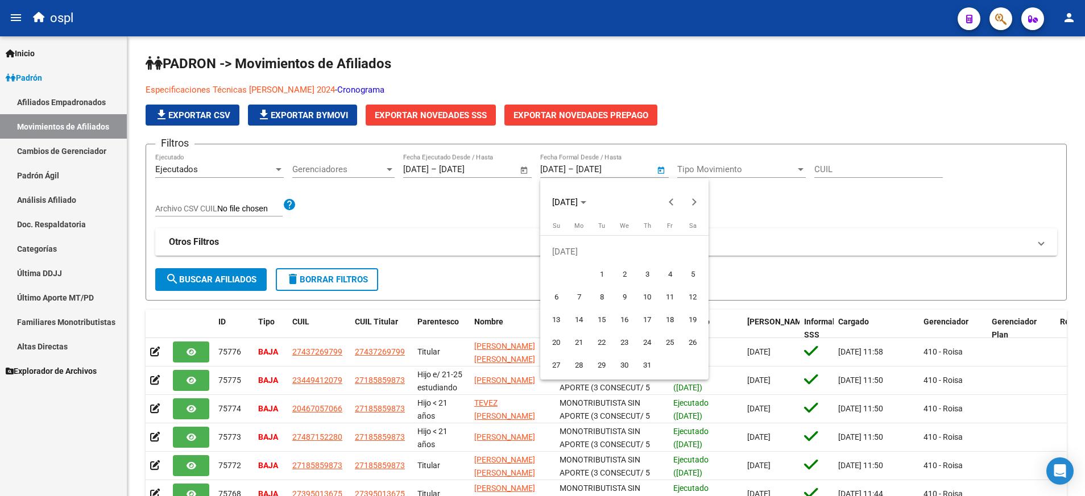
click at [593, 274] on span "1" at bounding box center [601, 274] width 20 height 20
type input "[DATE]"
click at [687, 202] on span "Next month" at bounding box center [694, 202] width 23 height 23
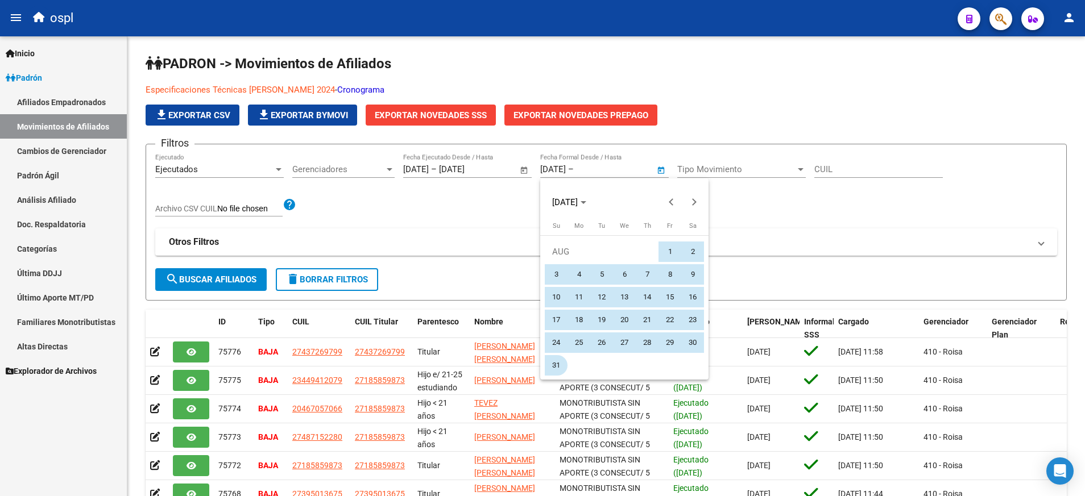
click at [553, 365] on span "31" at bounding box center [556, 365] width 20 height 20
type input "[DATE]"
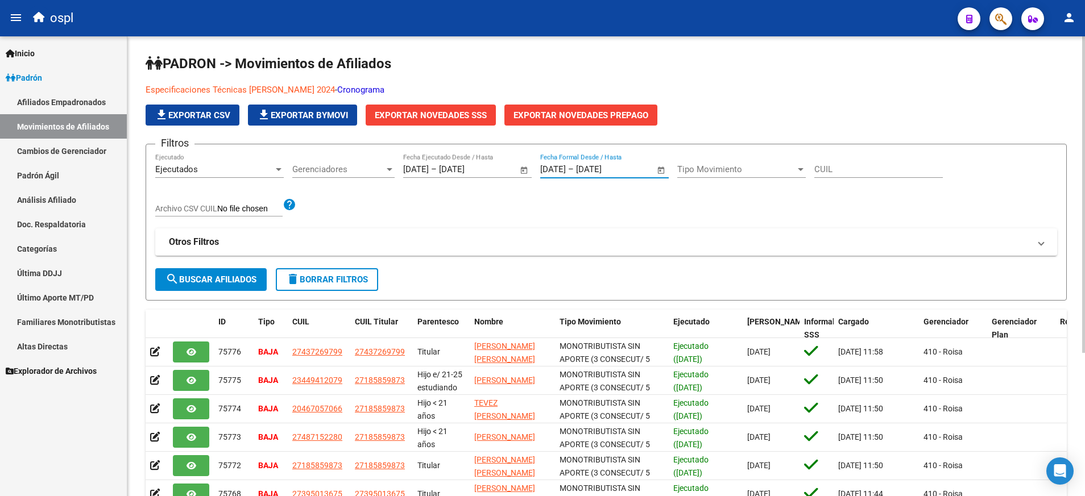
click at [250, 277] on span "search Buscar Afiliados" at bounding box center [210, 280] width 91 height 10
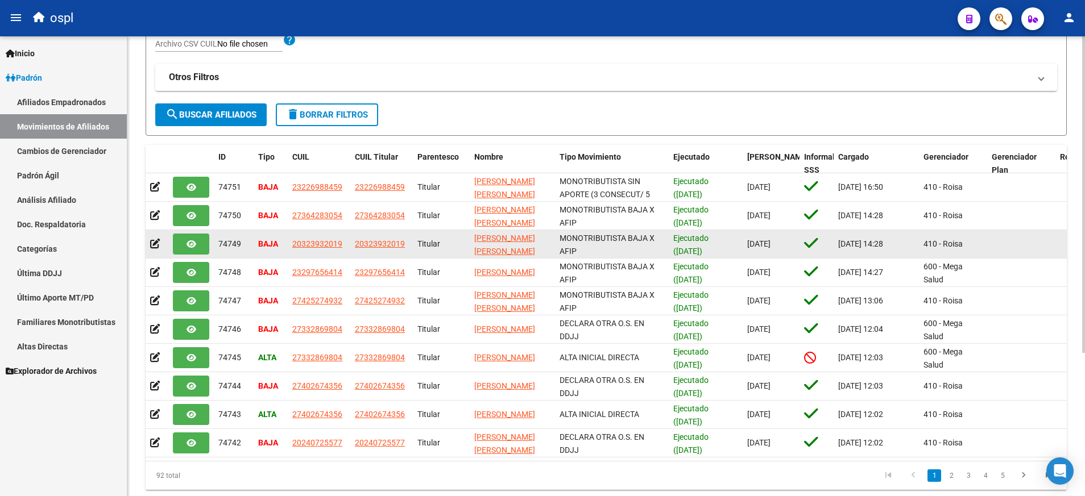
scroll to position [180, 0]
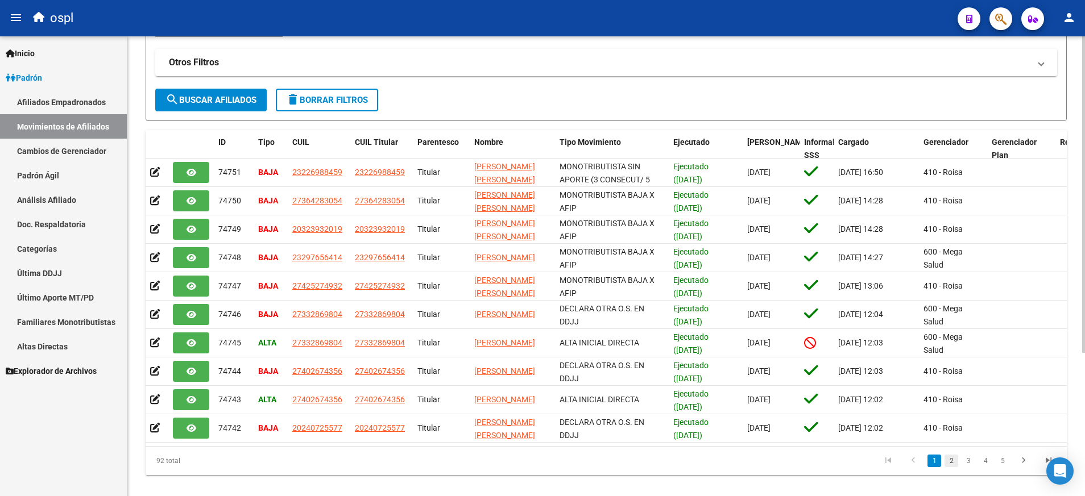
click at [956, 467] on link "2" at bounding box center [951, 461] width 14 height 13
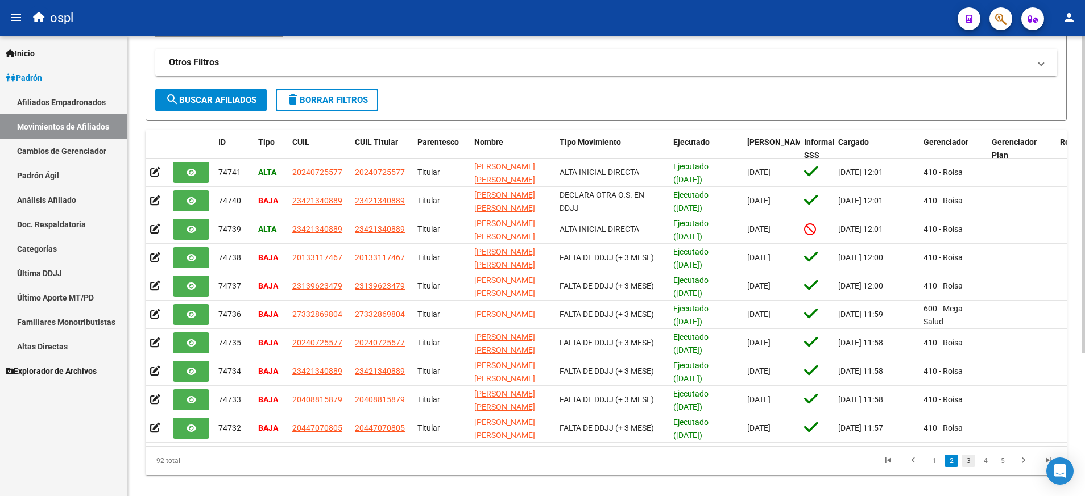
click at [973, 467] on link "3" at bounding box center [968, 461] width 14 height 13
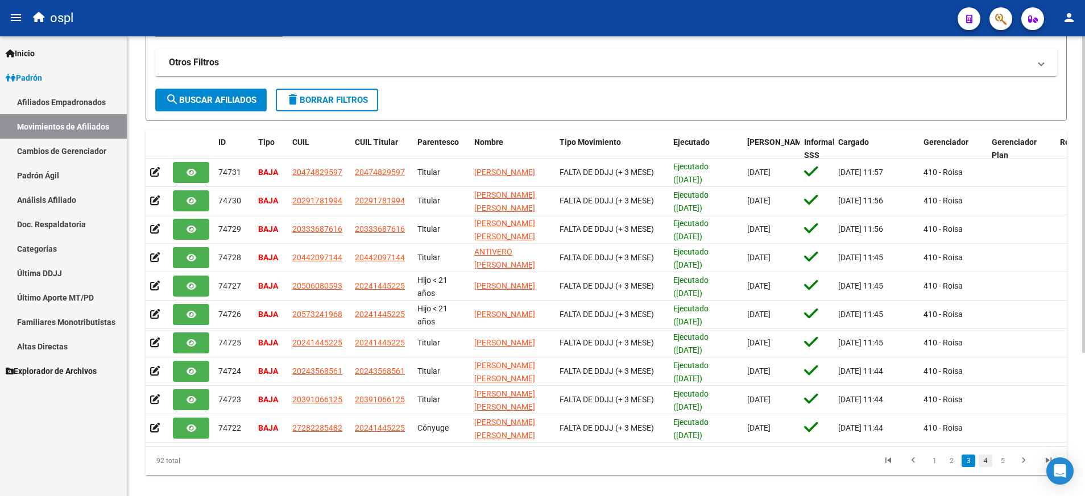
click at [986, 467] on link "4" at bounding box center [985, 461] width 14 height 13
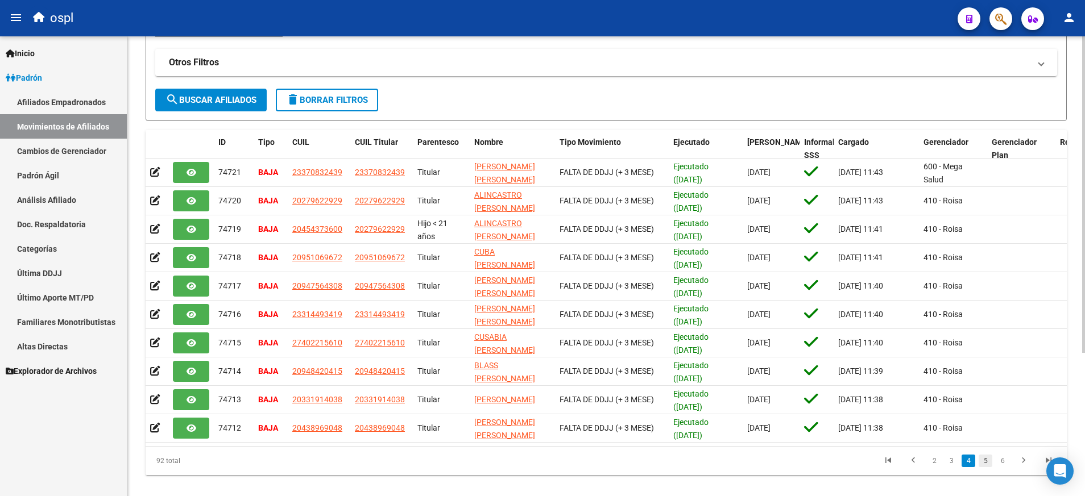
click at [988, 467] on link "5" at bounding box center [985, 461] width 14 height 13
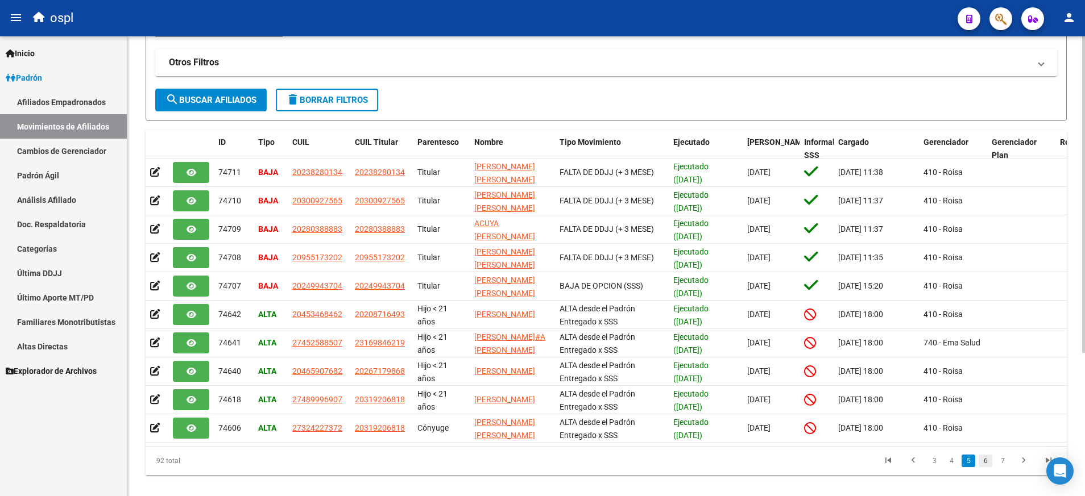
click at [990, 467] on link "6" at bounding box center [985, 461] width 14 height 13
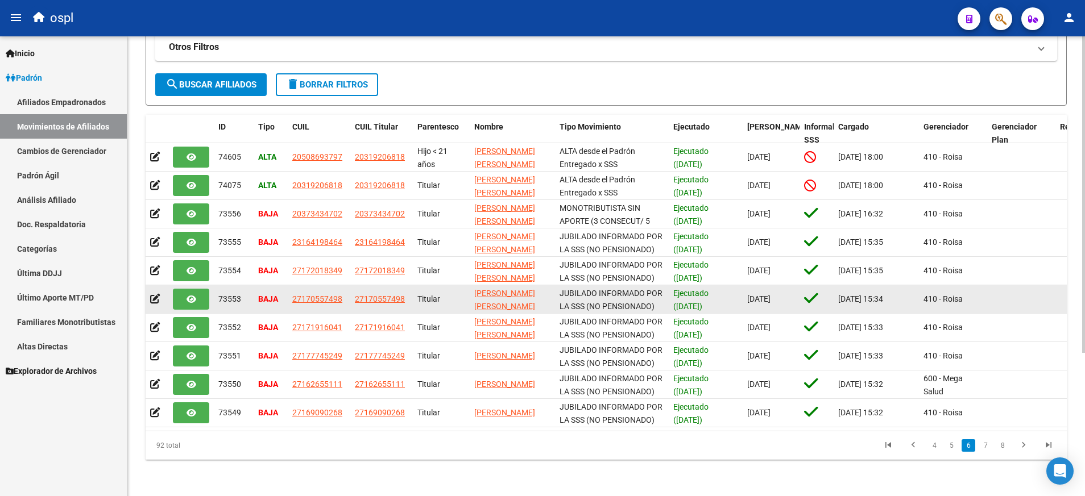
scroll to position [208, 0]
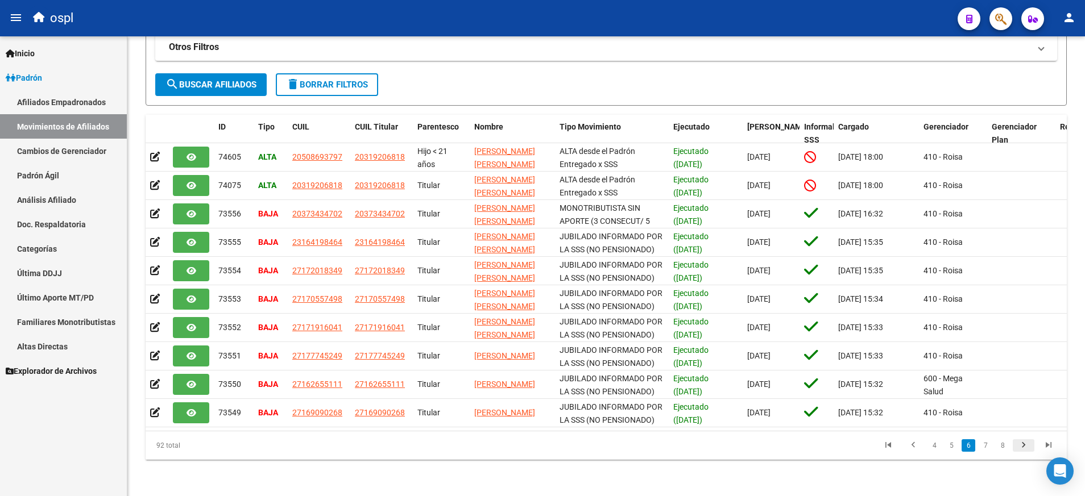
click at [1023, 450] on icon "go to next page" at bounding box center [1023, 447] width 15 height 14
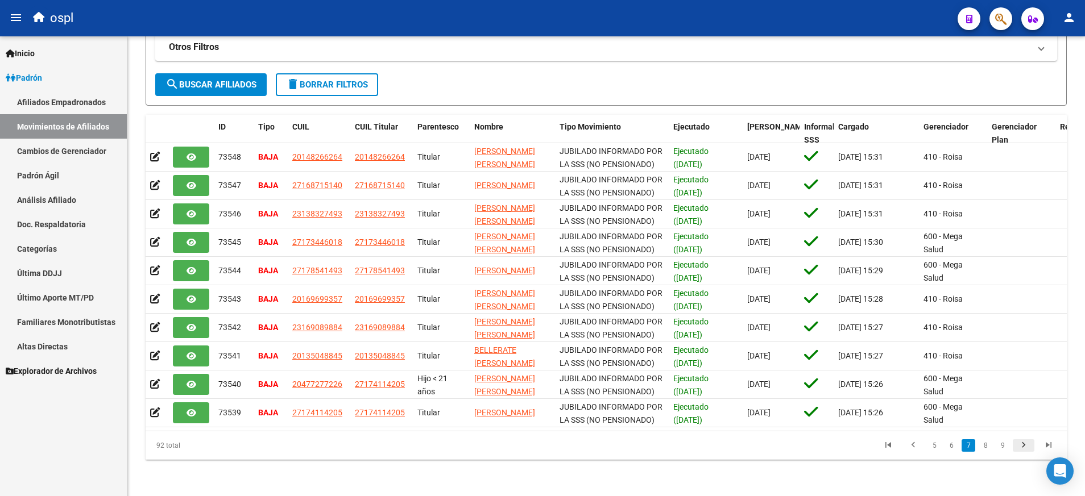
click at [1023, 449] on icon "go to next page" at bounding box center [1023, 447] width 15 height 14
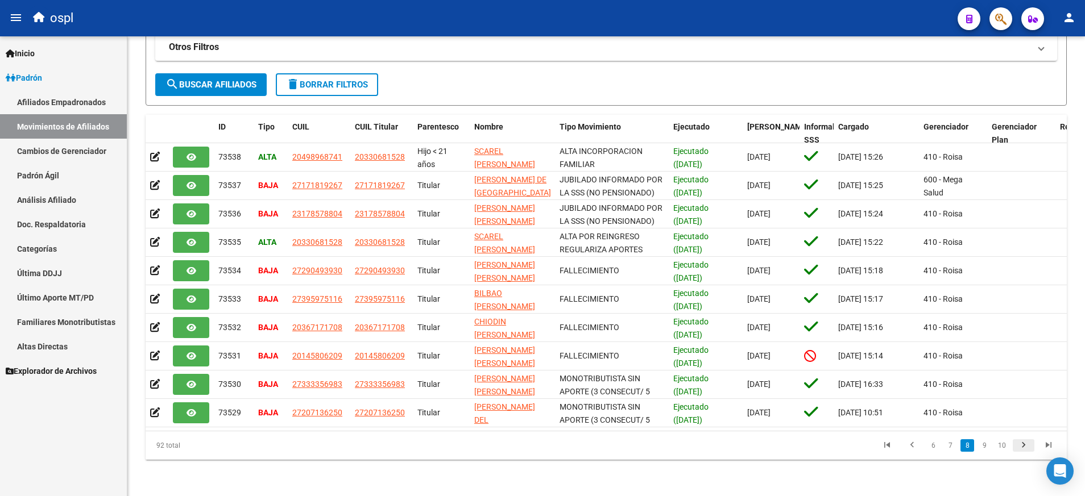
click at [1023, 449] on icon "go to next page" at bounding box center [1023, 447] width 15 height 14
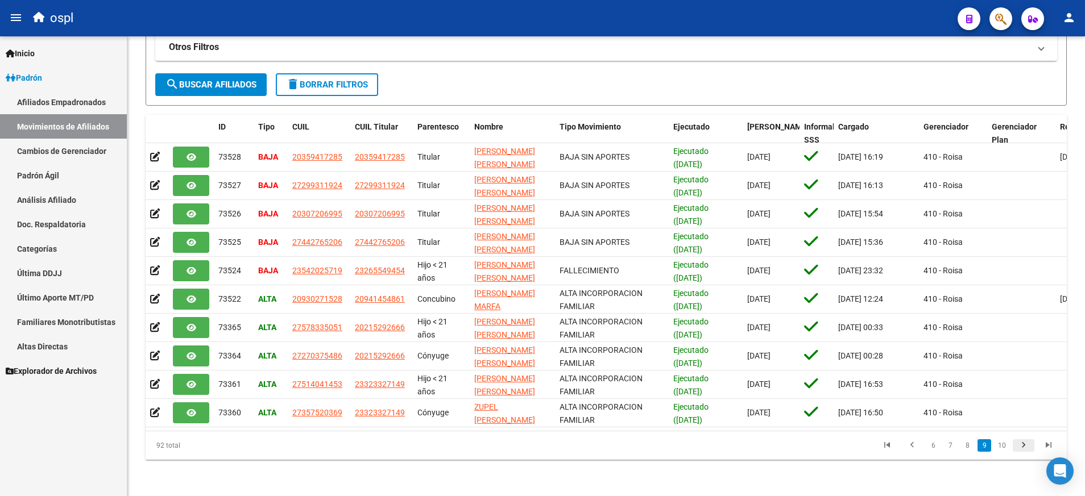
click at [1023, 449] on icon "go to next page" at bounding box center [1023, 447] width 15 height 14
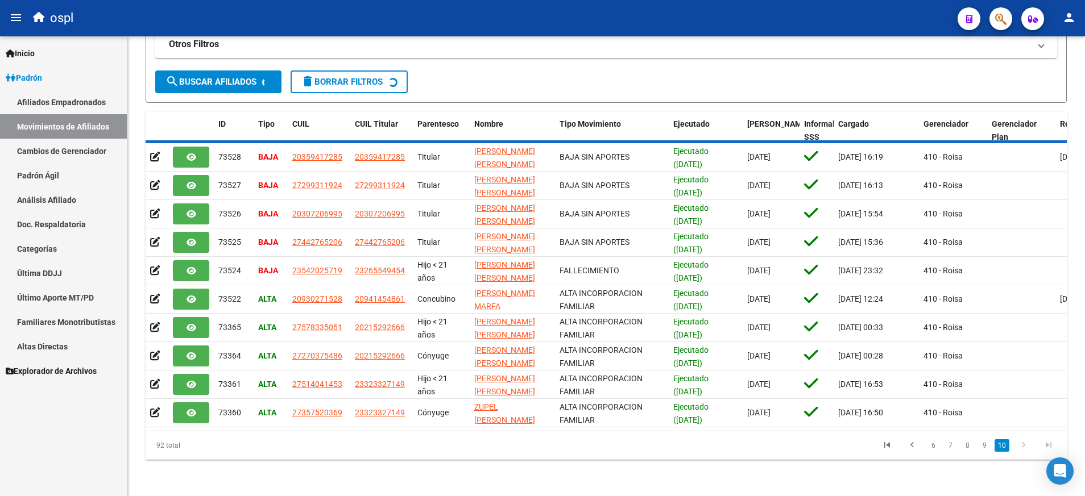
scroll to position [0, 0]
